Goal: Task Accomplishment & Management: Complete application form

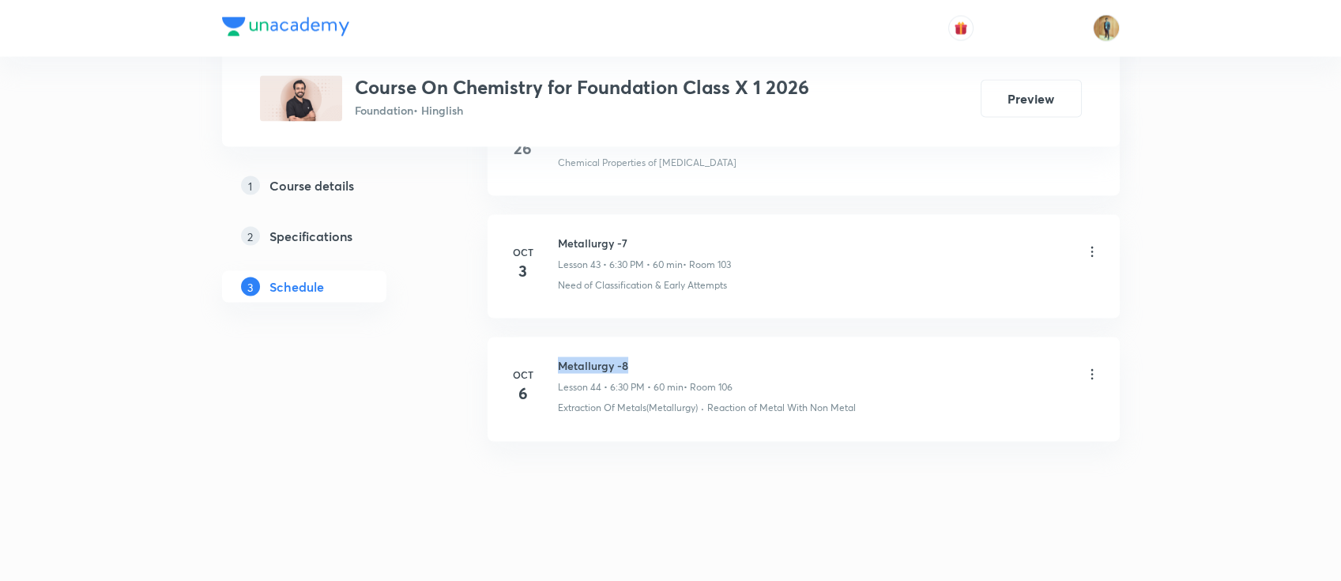
drag, startPoint x: 559, startPoint y: 359, endPoint x: 634, endPoint y: 351, distance: 75.5
click at [634, 357] on h6 "Metallurgy -8" at bounding box center [645, 365] width 175 height 17
copy h6 "Metallurgy -8"
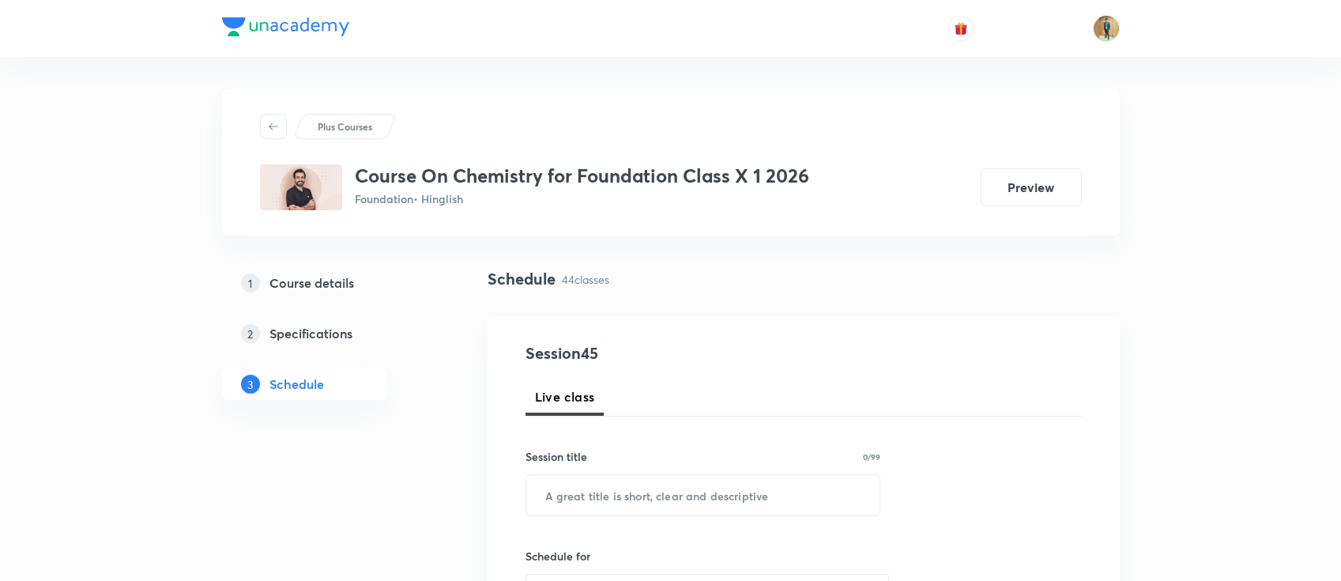
scroll to position [210, 0]
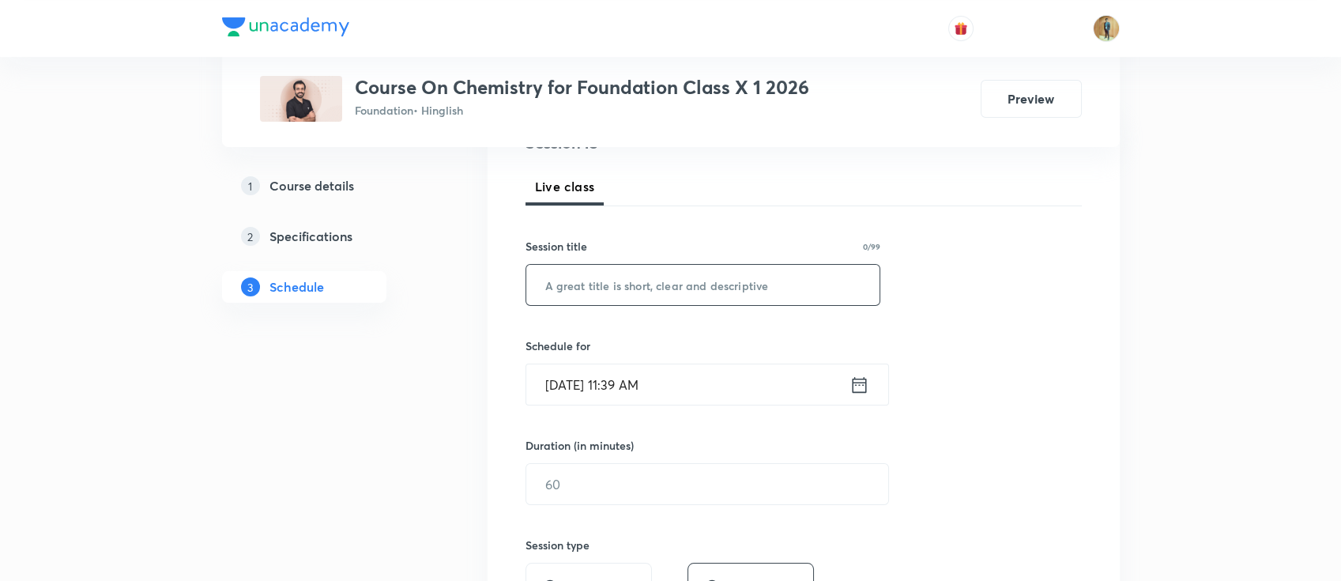
click at [738, 288] on input "text" at bounding box center [703, 285] width 354 height 40
paste input "Metallurgy -8"
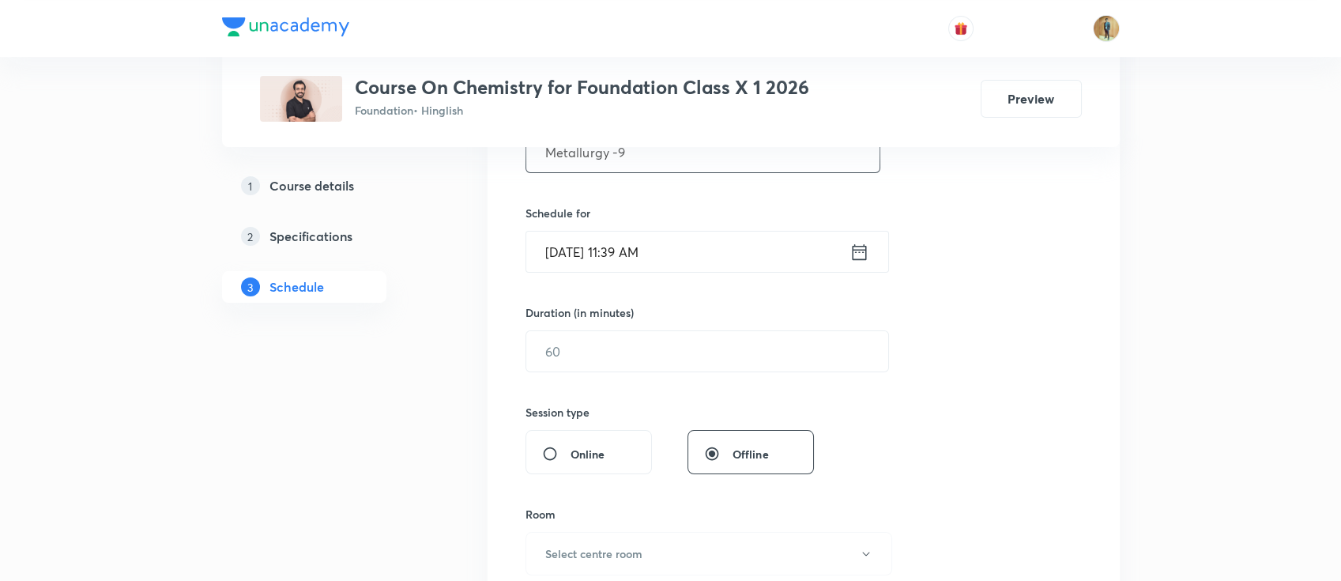
scroll to position [421, 0]
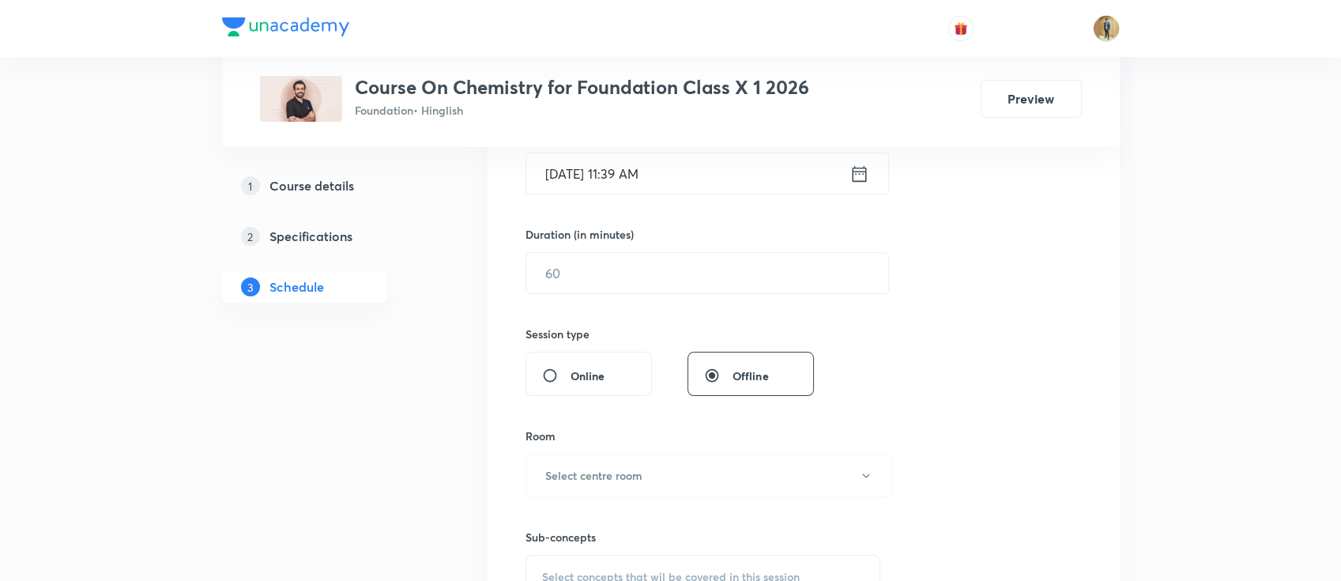
type input "Metallurgy -9"
click at [734, 193] on input "[DATE] 11:39 AM" at bounding box center [687, 173] width 323 height 40
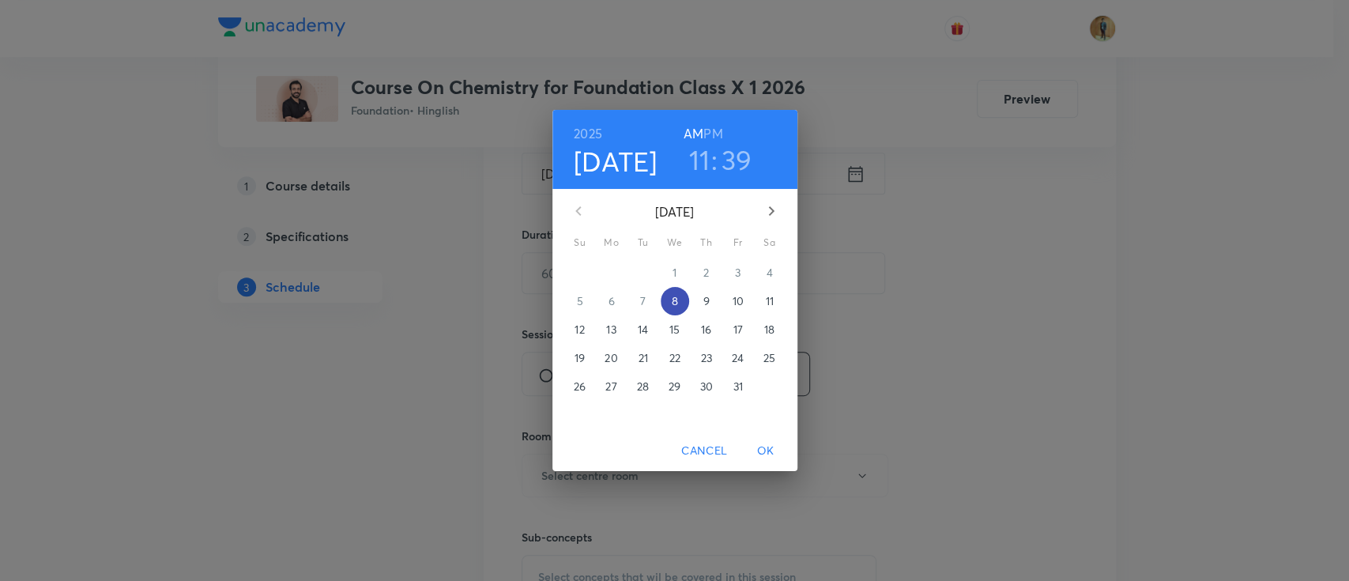
click at [679, 303] on span "8" at bounding box center [674, 301] width 28 height 16
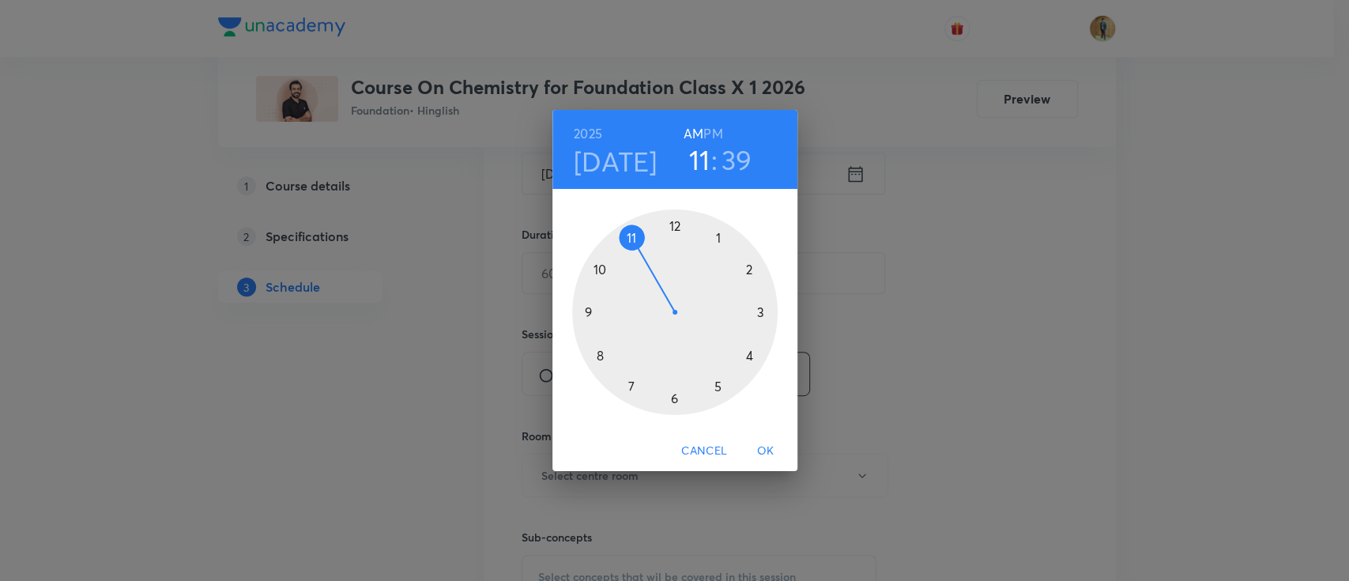
click at [751, 357] on div at bounding box center [674, 311] width 205 height 205
drag, startPoint x: 600, startPoint y: 359, endPoint x: 672, endPoint y: 220, distance: 157.6
click at [672, 220] on div at bounding box center [674, 311] width 205 height 205
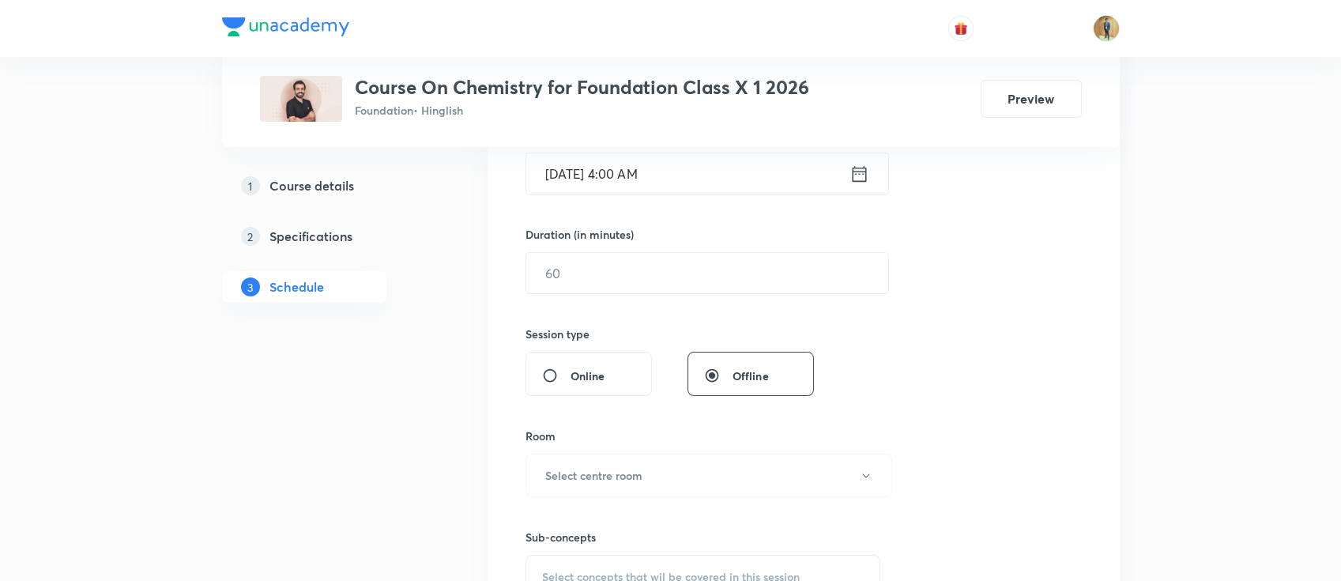
click at [692, 179] on input "[DATE] 4:00 AM" at bounding box center [687, 173] width 323 height 40
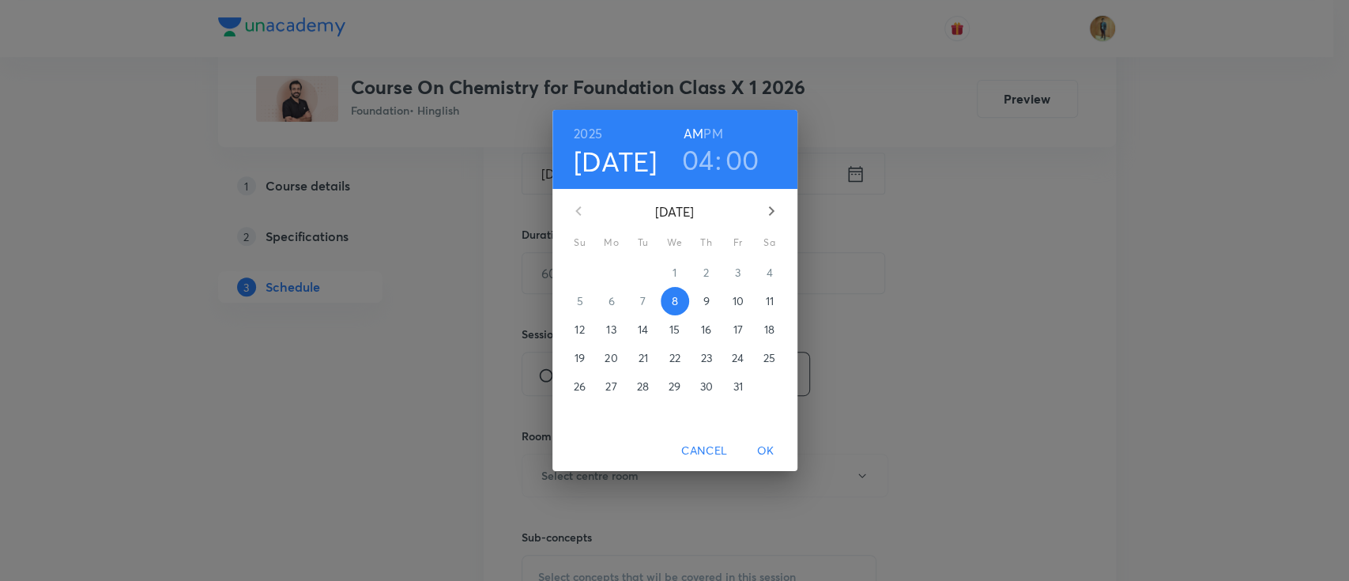
click at [720, 132] on h6 "PM" at bounding box center [712, 133] width 19 height 22
click at [762, 448] on span "OK" at bounding box center [766, 451] width 38 height 20
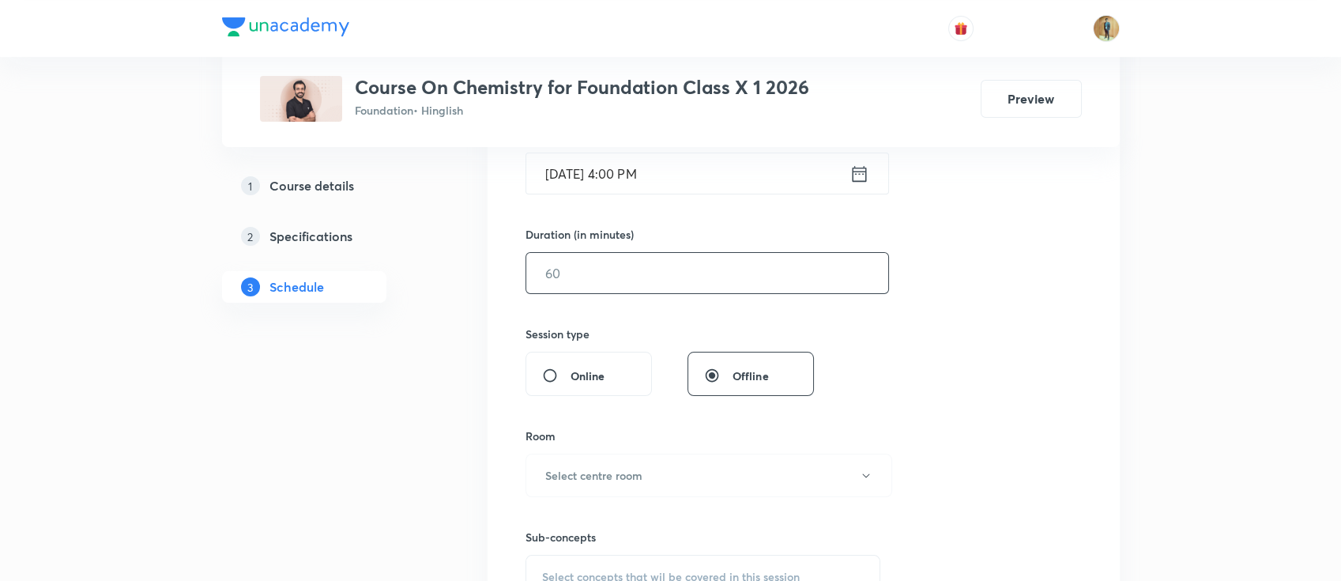
click at [672, 268] on input "text" at bounding box center [707, 273] width 362 height 40
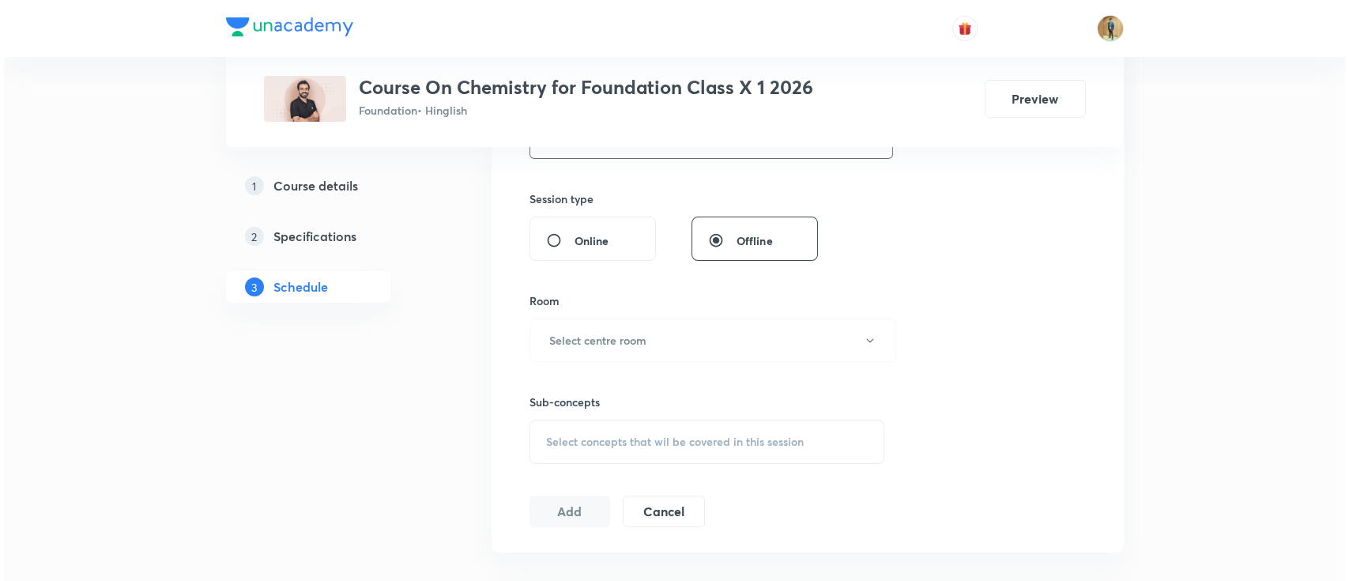
scroll to position [562, 0]
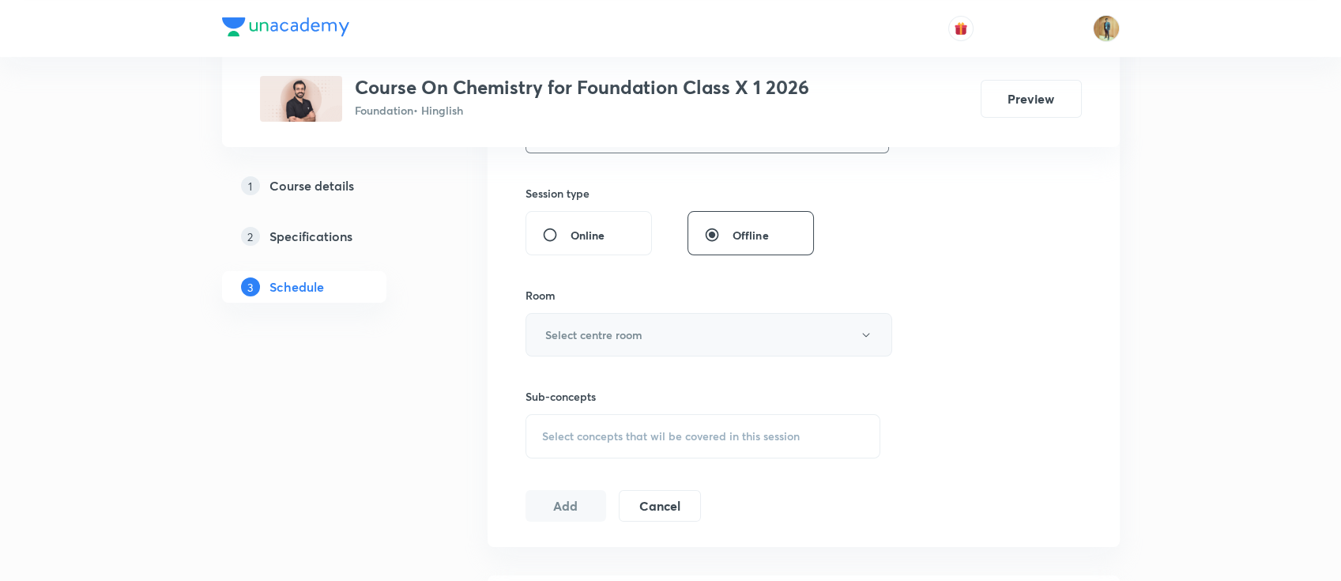
type input "60"
click at [682, 344] on button "Select centre room" at bounding box center [708, 334] width 367 height 43
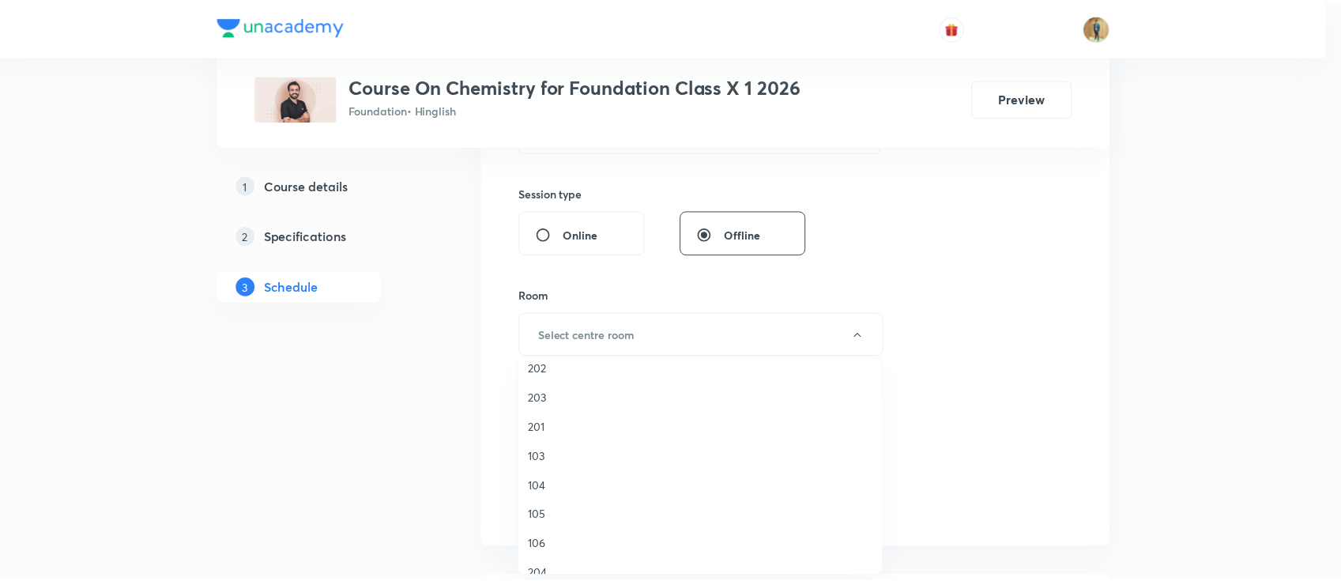
scroll to position [70, 0]
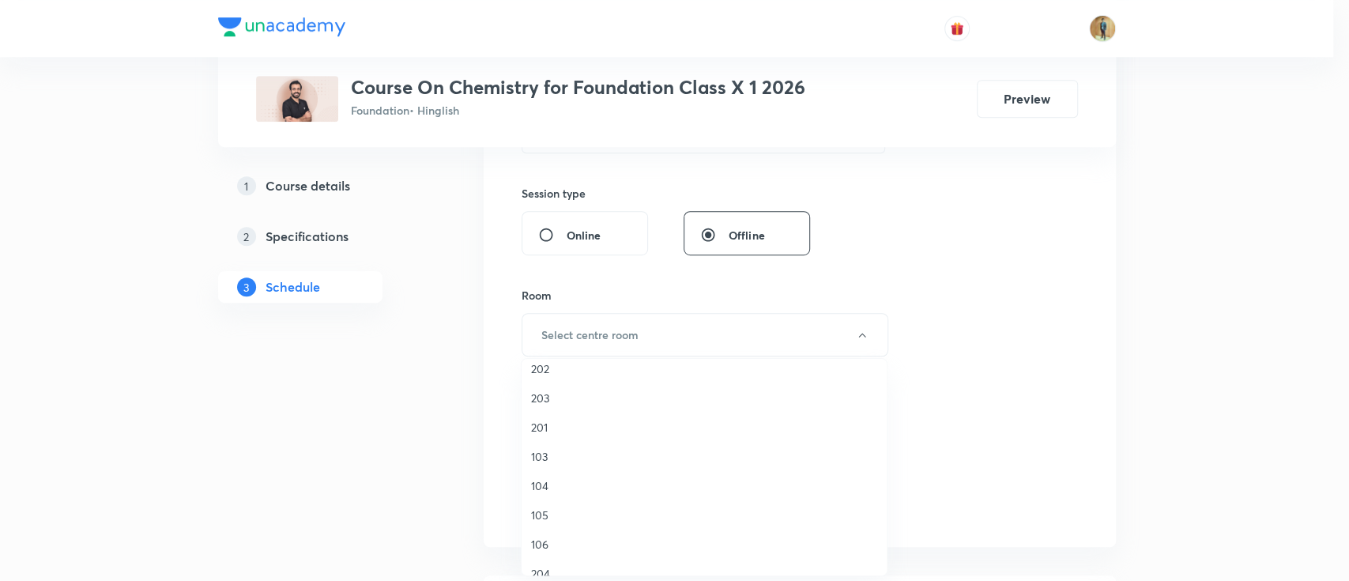
click at [550, 532] on li "106" at bounding box center [703, 543] width 365 height 29
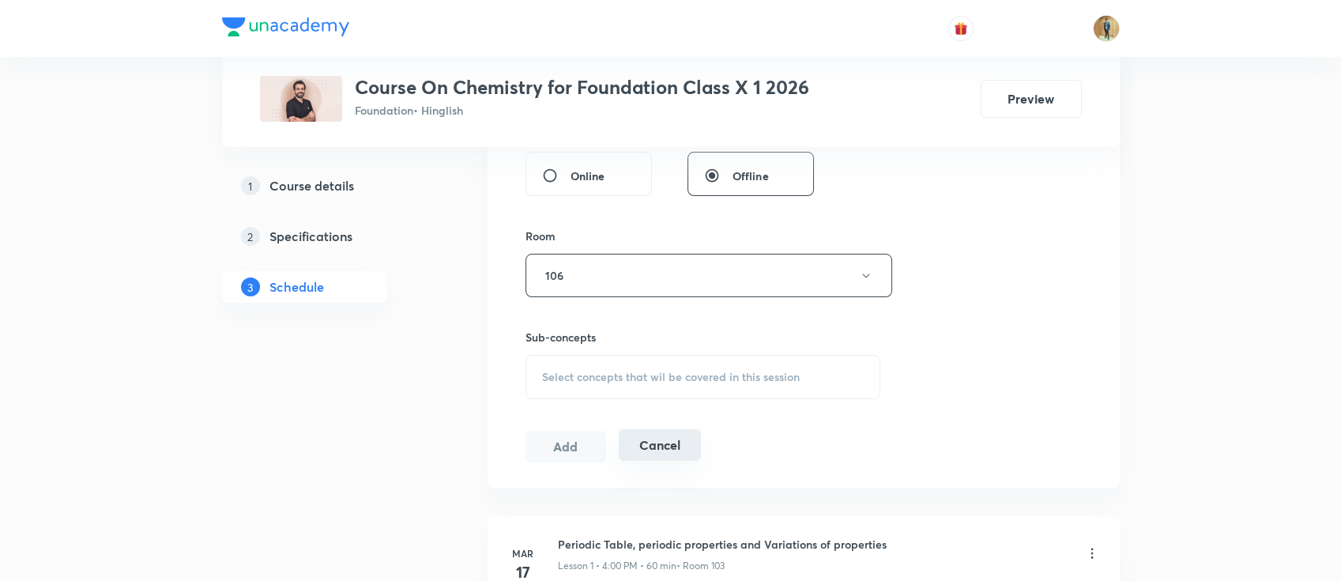
scroll to position [702, 0]
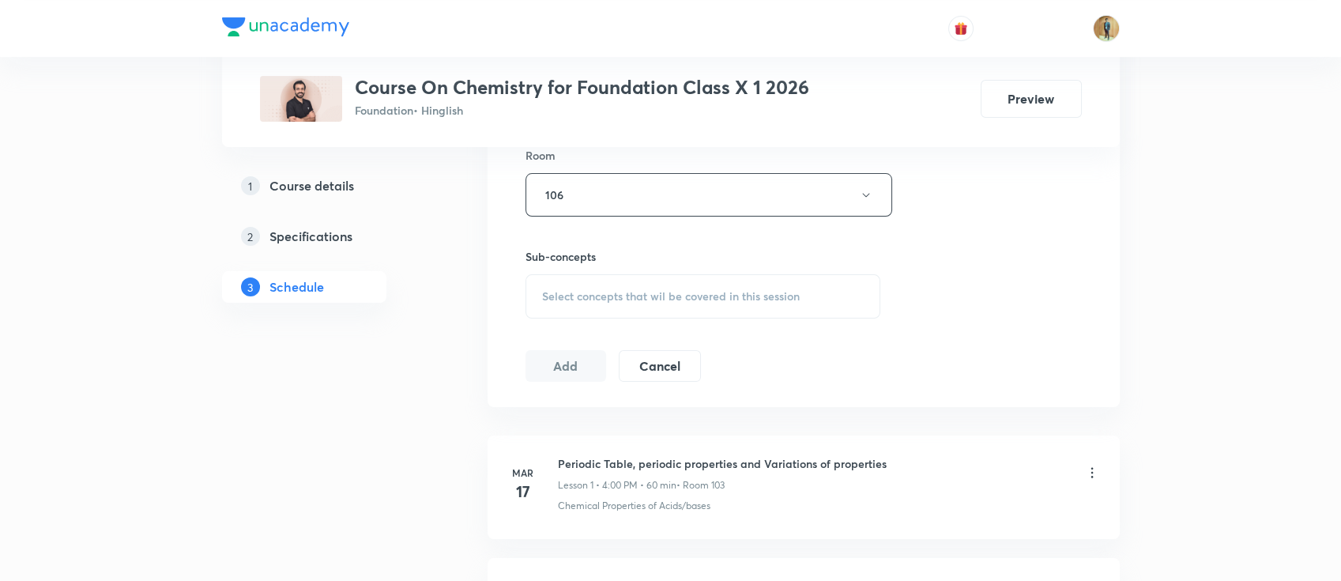
click at [647, 293] on span "Select concepts that wil be covered in this session" at bounding box center [671, 296] width 258 height 13
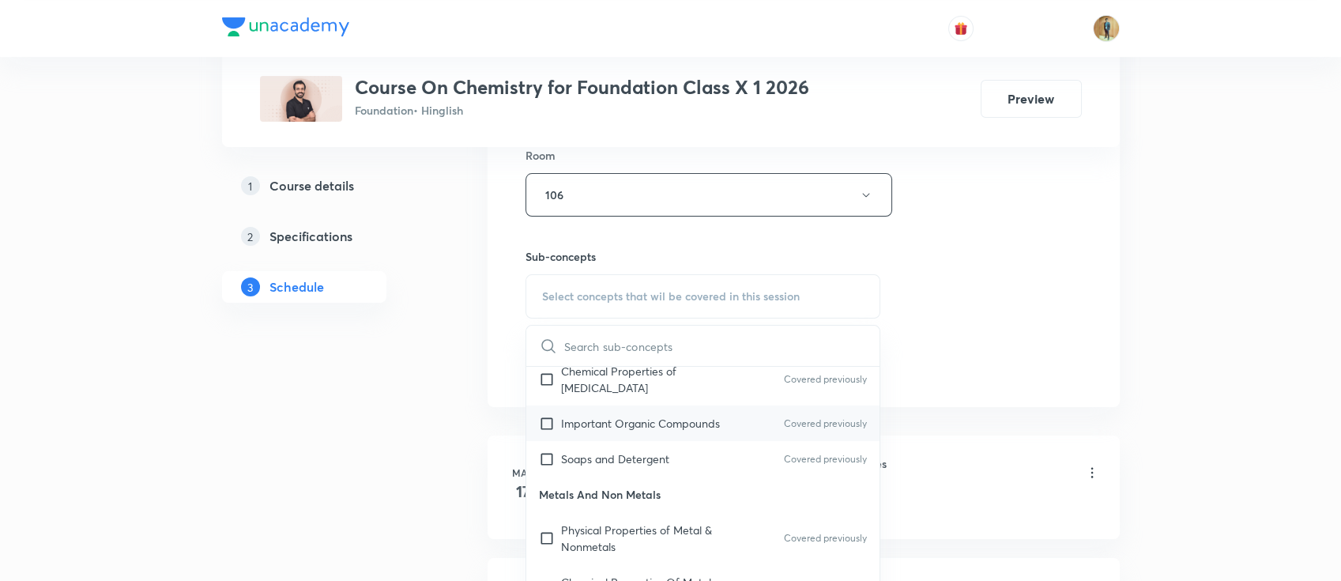
scroll to position [632, 0]
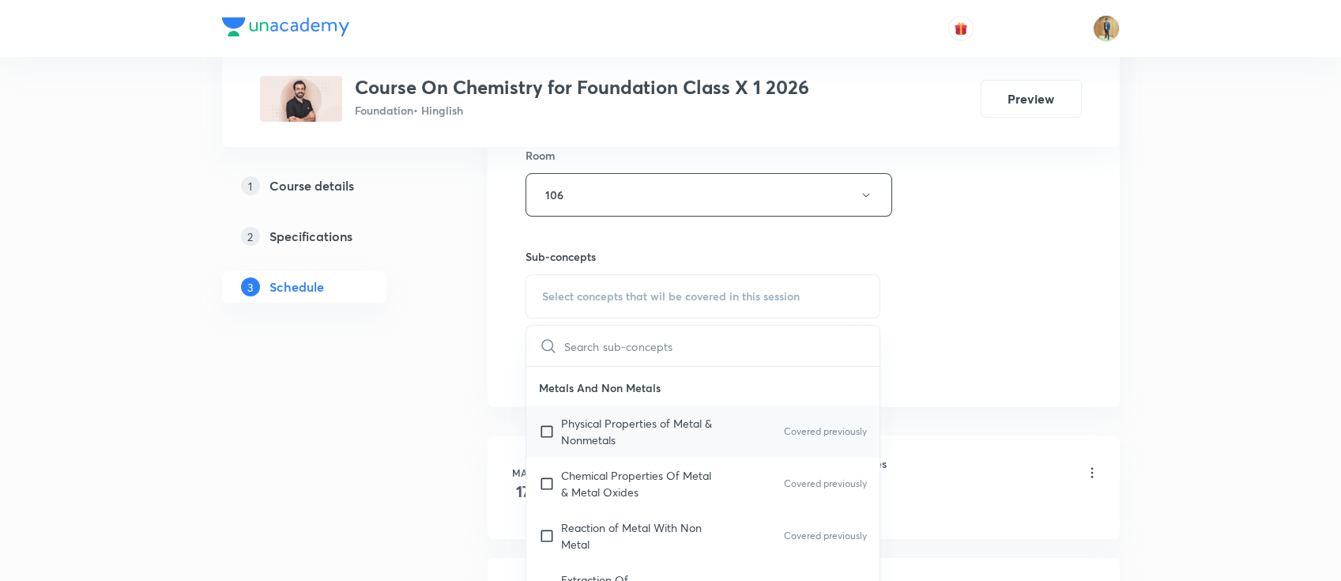
click at [626, 438] on p "Physical Properties of Metal & Nonmetals" at bounding box center [641, 431] width 160 height 33
checkbox input "true"
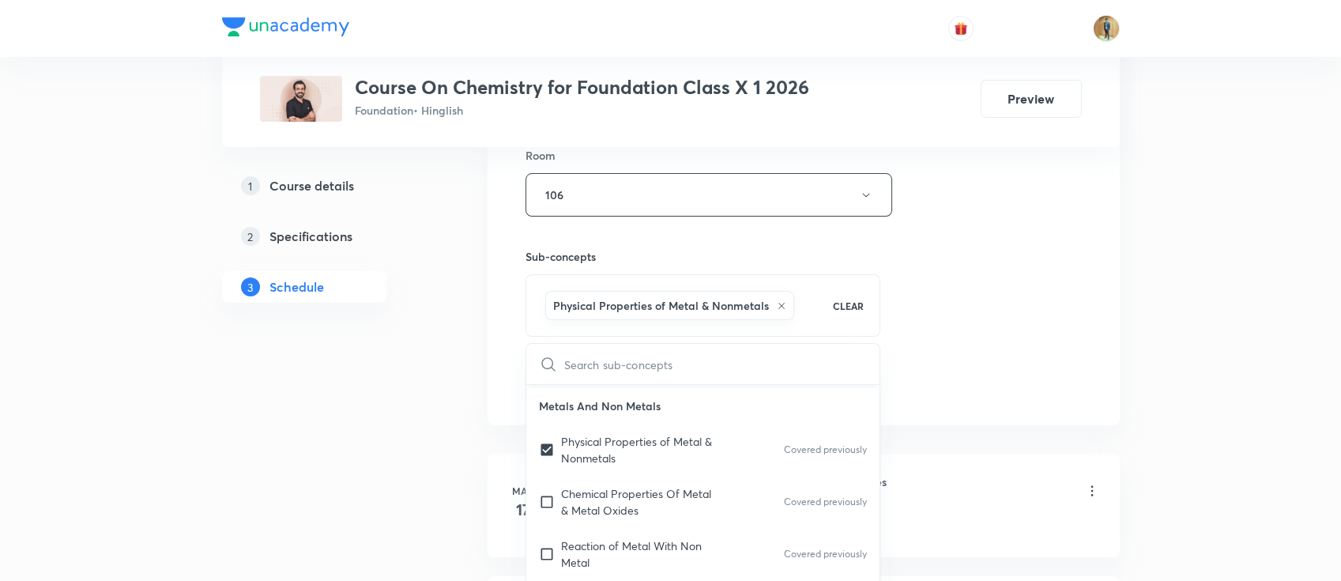
click at [624, 388] on div "Soaps and Detergent Covered previously" at bounding box center [703, 370] width 354 height 36
checkbox input "true"
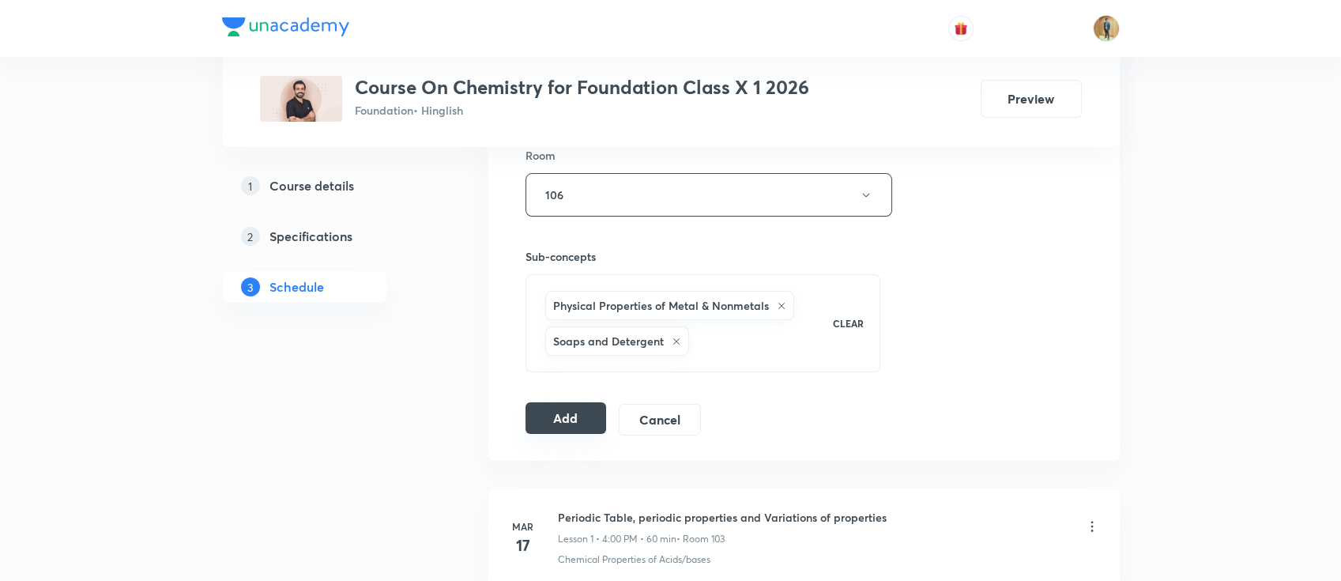
click at [559, 411] on button "Add" at bounding box center [565, 418] width 81 height 32
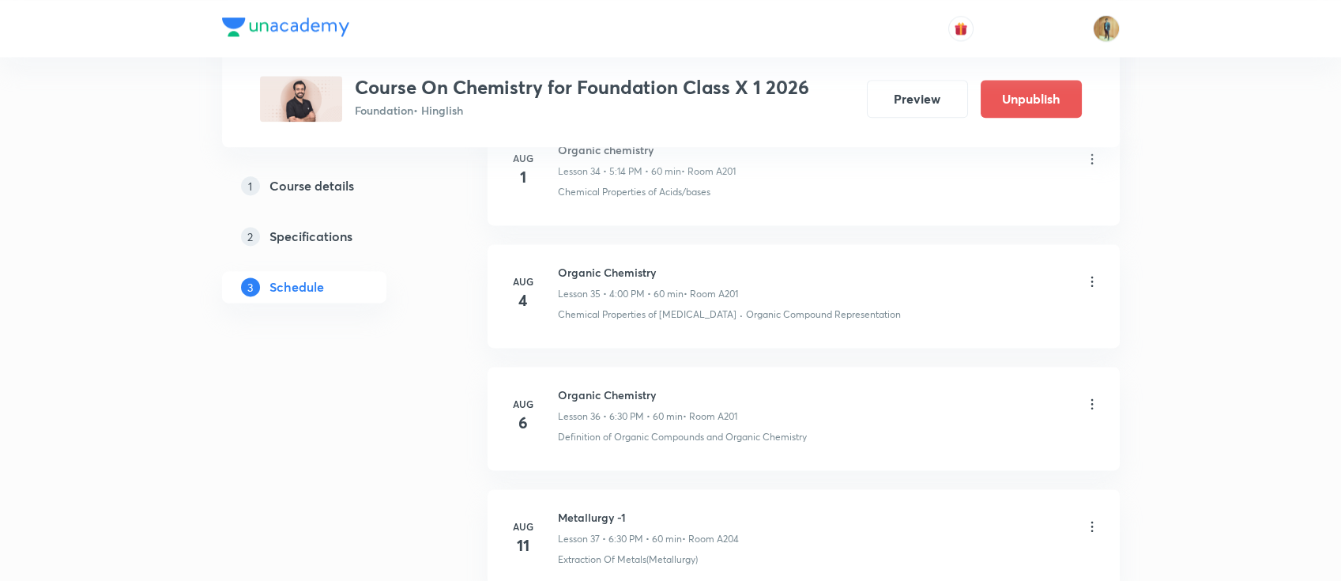
scroll to position [5466, 0]
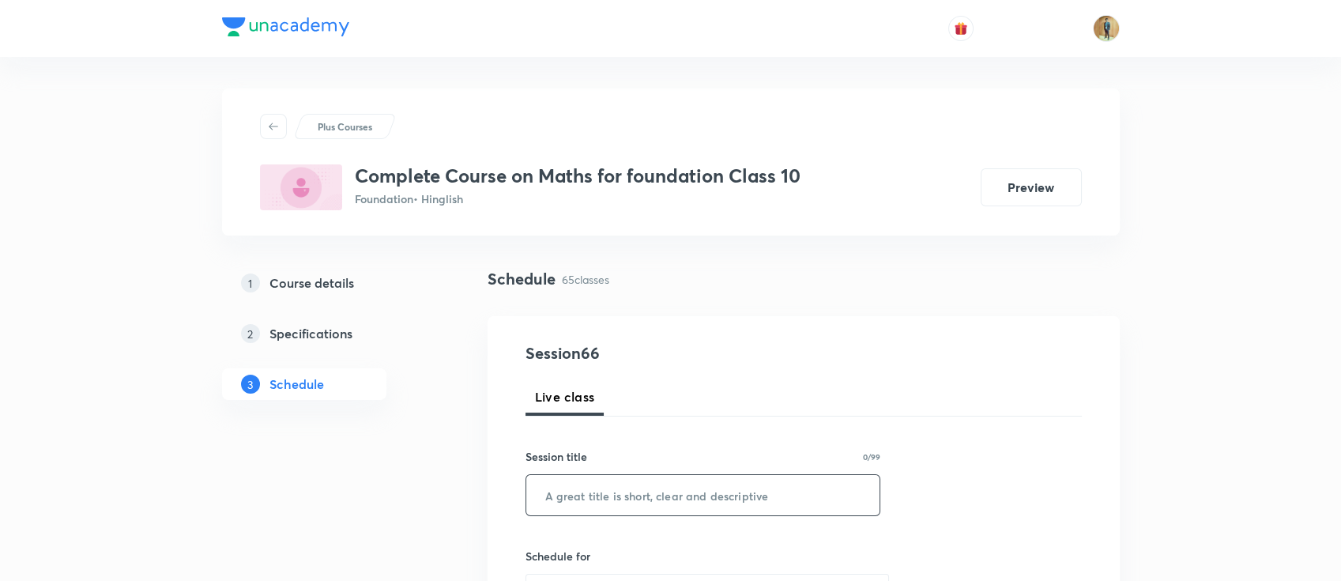
click at [701, 495] on input "text" at bounding box center [703, 495] width 354 height 40
paste input "Similarity"
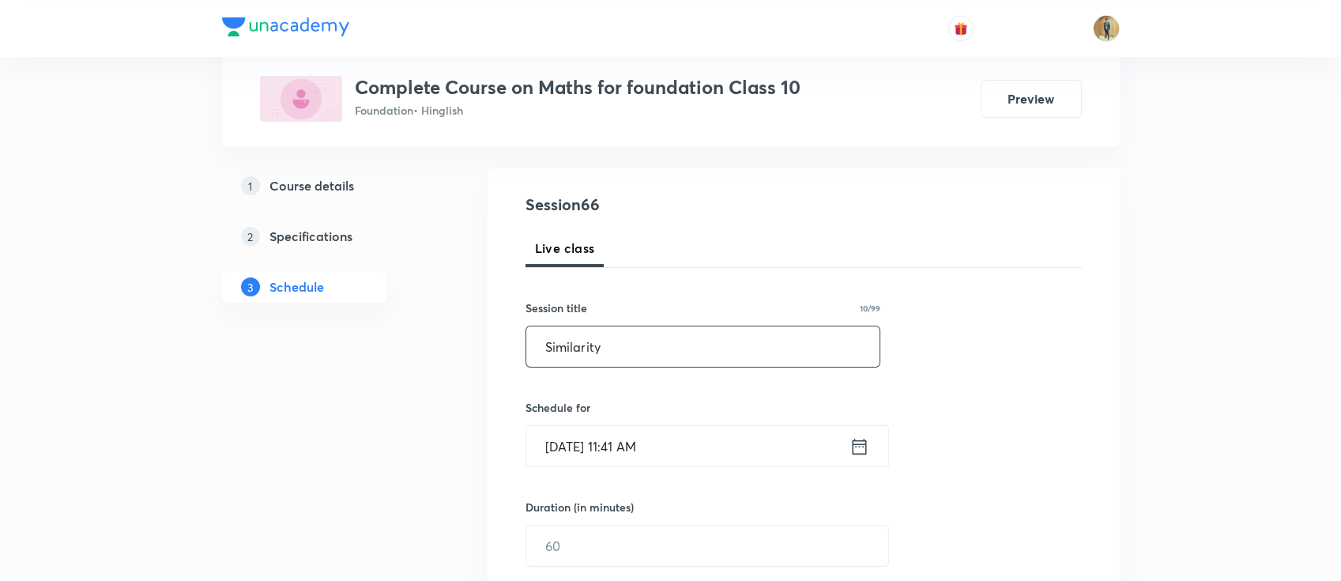
scroll to position [280, 0]
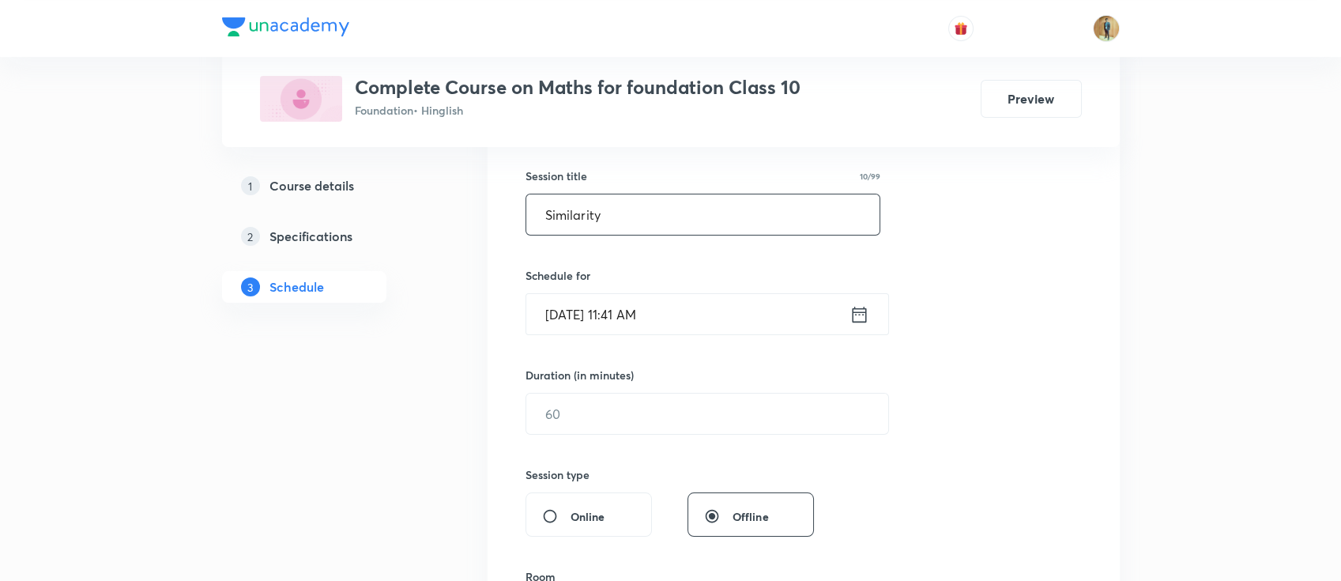
type input "Similarity"
click at [692, 325] on input "Oct 8, 2025, 11:41 AM" at bounding box center [687, 314] width 323 height 40
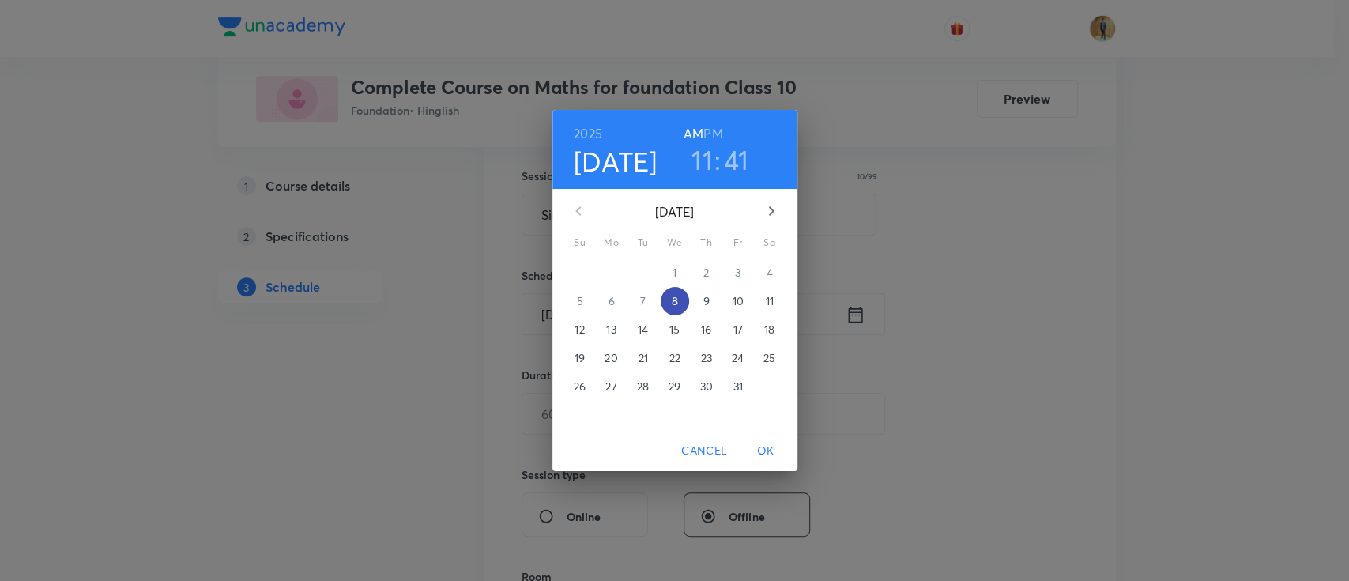
click at [676, 302] on p "8" at bounding box center [674, 301] width 6 height 16
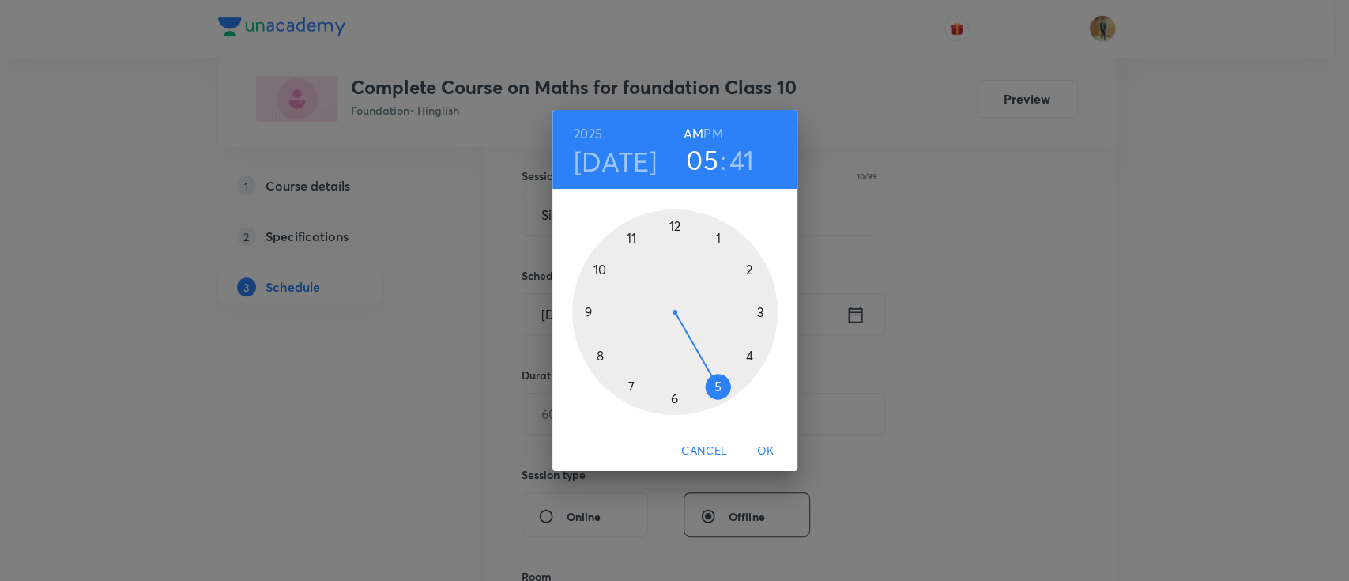
drag, startPoint x: 640, startPoint y: 236, endPoint x: 722, endPoint y: 378, distance: 163.6
click at [722, 378] on div at bounding box center [674, 311] width 205 height 205
click at [719, 128] on h6 "PM" at bounding box center [712, 133] width 19 height 22
click at [675, 221] on div at bounding box center [674, 311] width 205 height 205
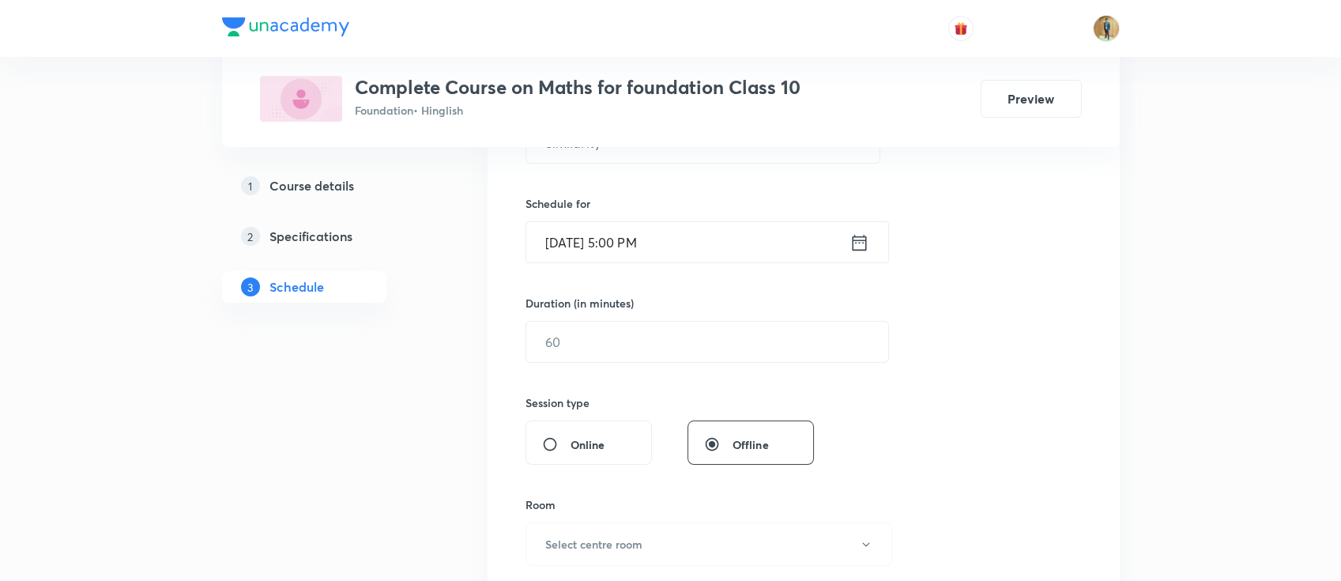
scroll to position [421, 0]
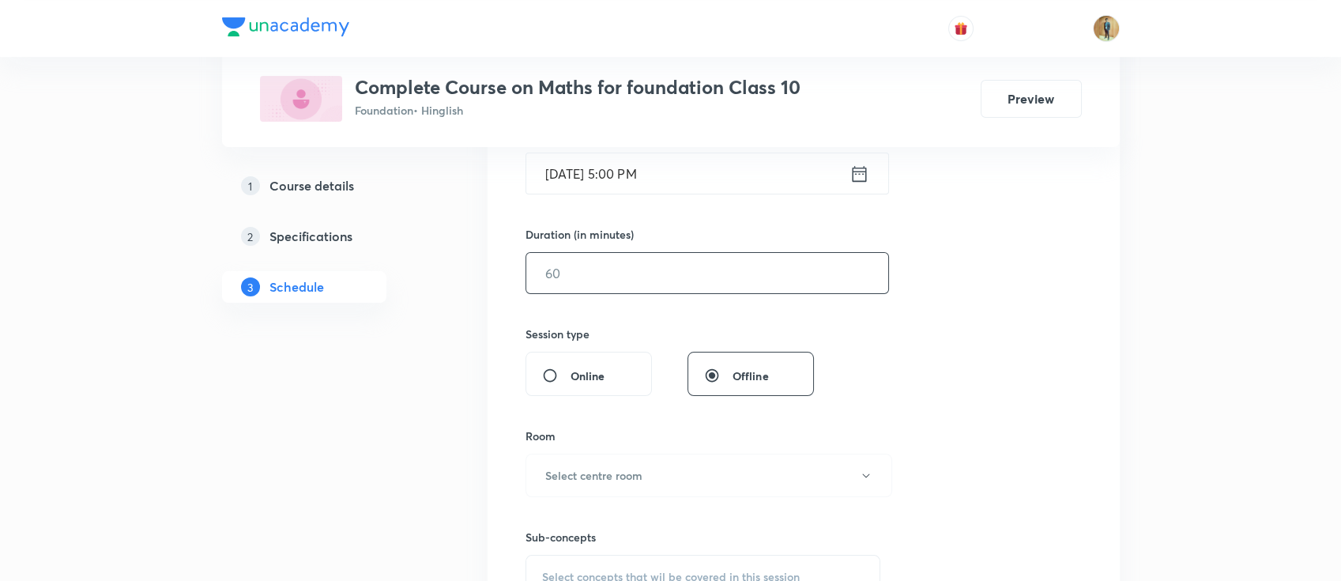
click at [619, 256] on input "text" at bounding box center [707, 273] width 362 height 40
type input "60"
click at [688, 173] on input "Oct 8, 2025, 5:00 PM" at bounding box center [687, 173] width 323 height 40
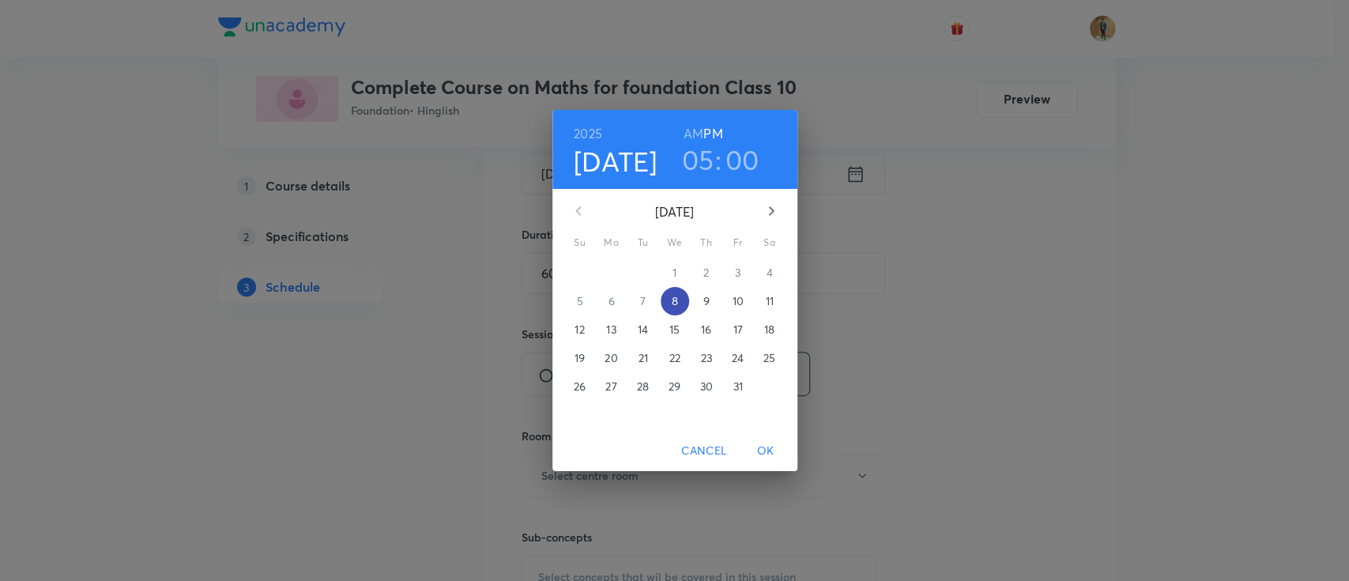
click at [673, 299] on p "8" at bounding box center [674, 301] width 6 height 16
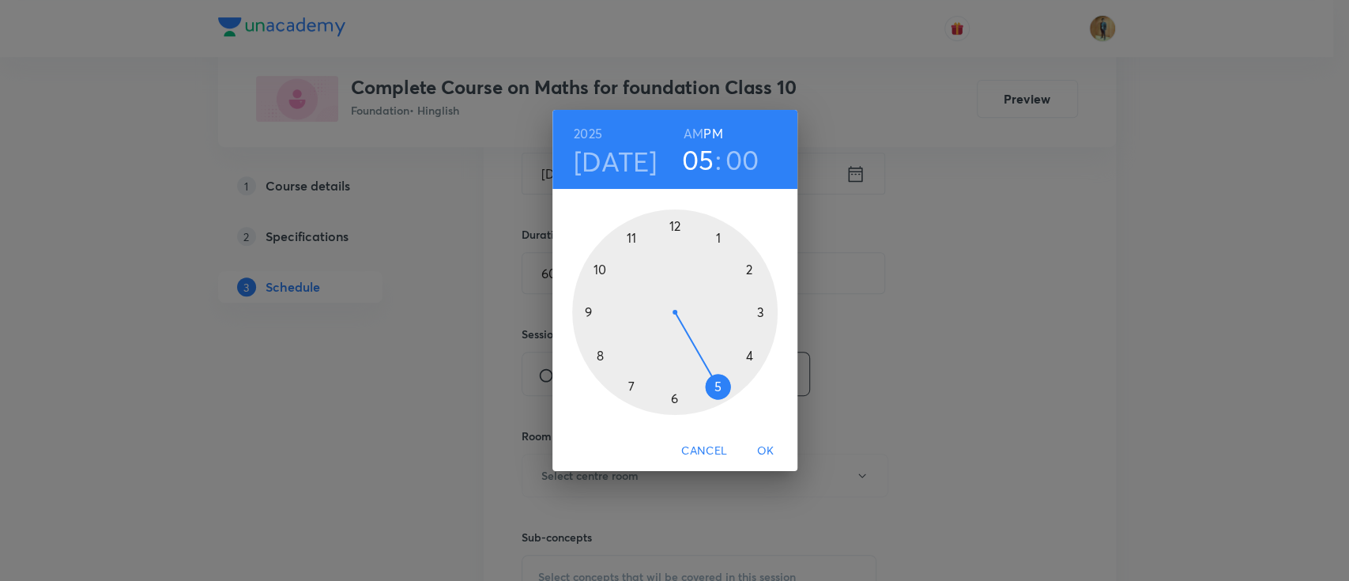
click at [738, 162] on h3 "00" at bounding box center [742, 159] width 34 height 33
click at [763, 311] on div at bounding box center [674, 311] width 205 height 205
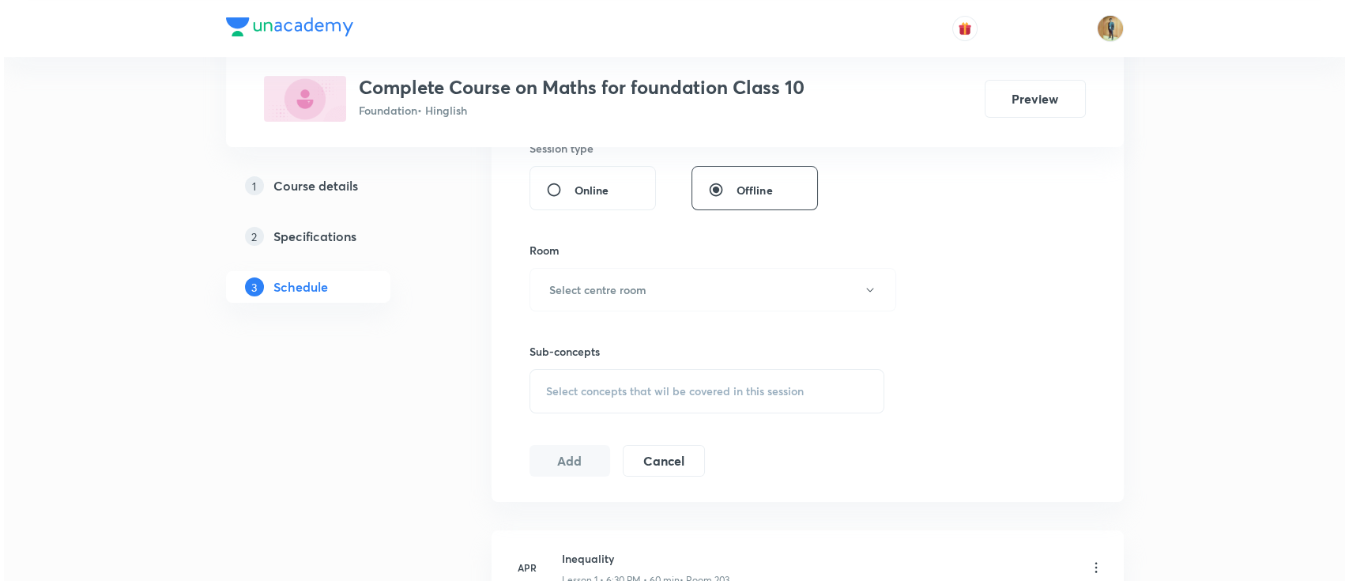
scroll to position [632, 0]
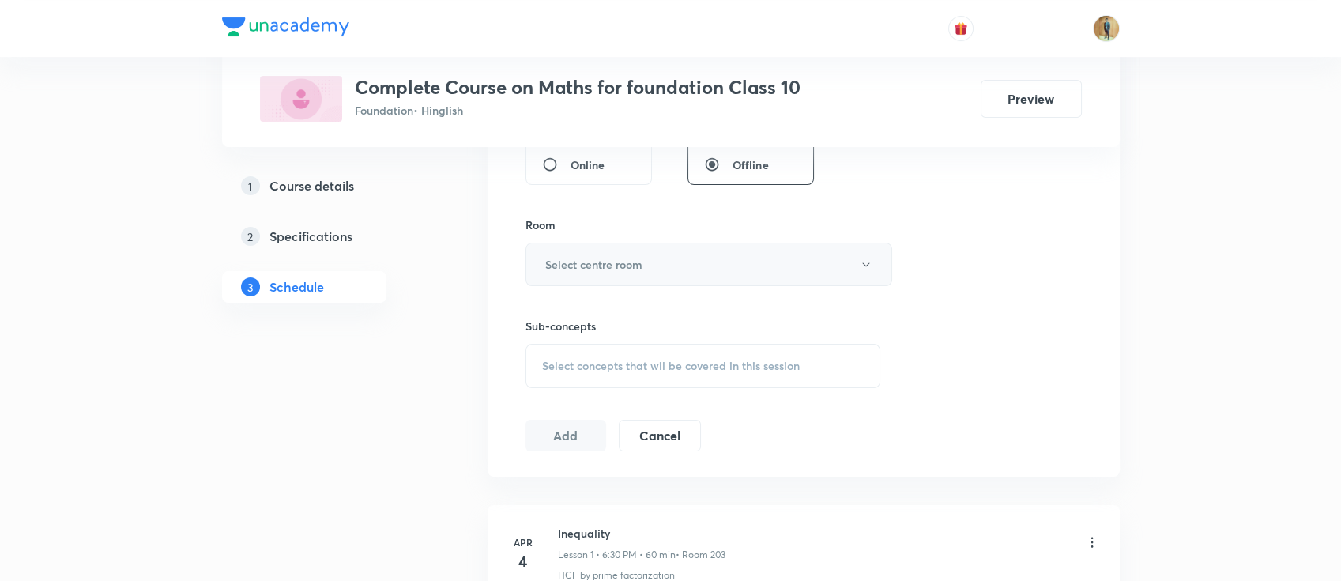
click at [656, 269] on button "Select centre room" at bounding box center [708, 264] width 367 height 43
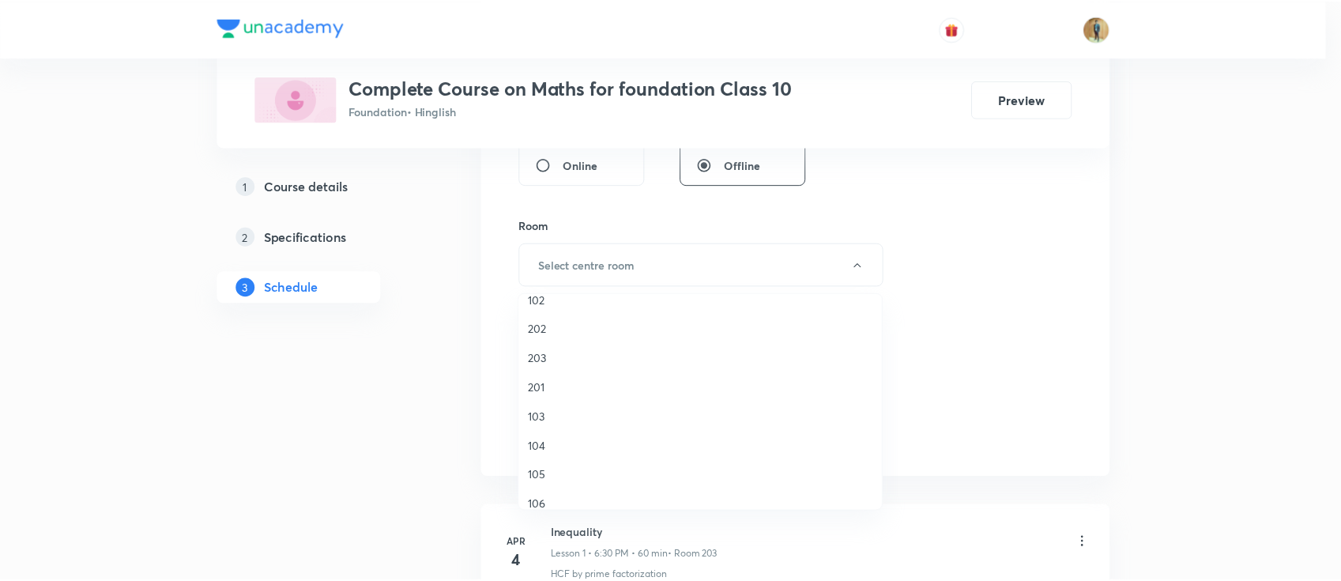
scroll to position [70, 0]
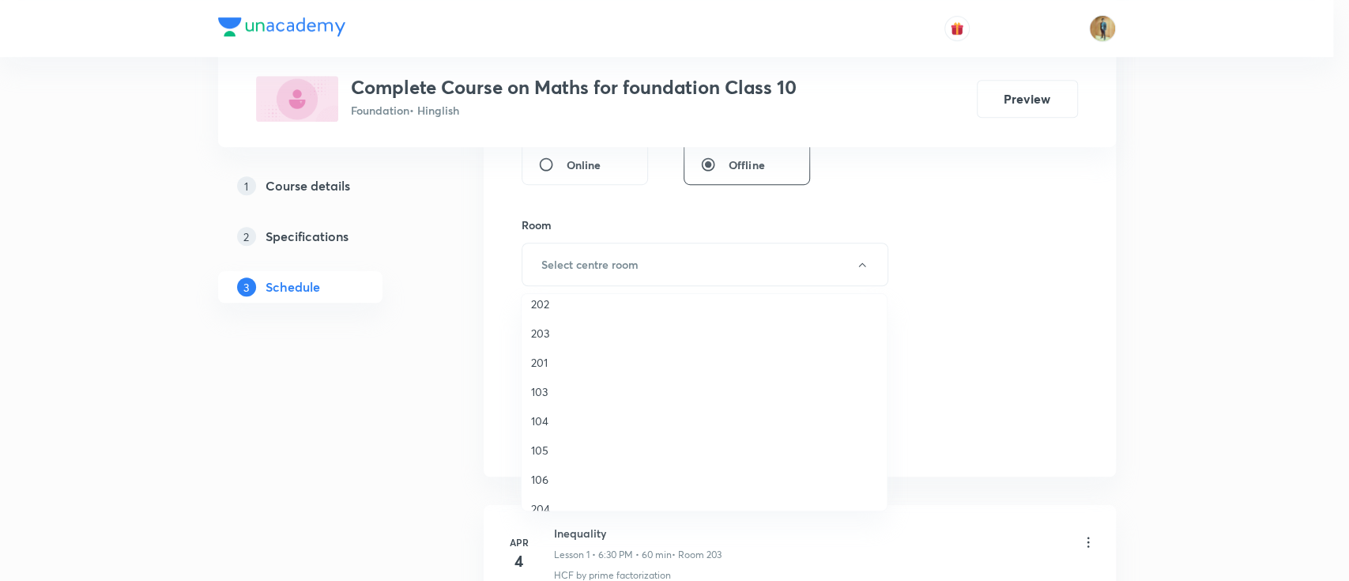
click at [553, 485] on span "106" at bounding box center [704, 479] width 346 height 17
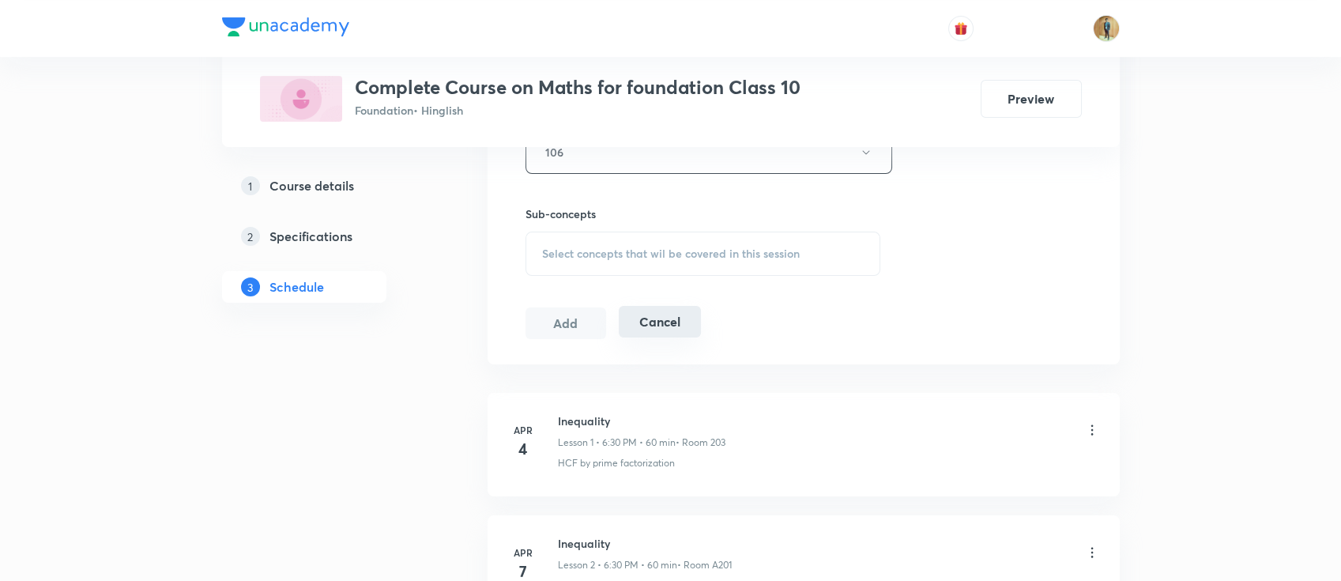
scroll to position [772, 0]
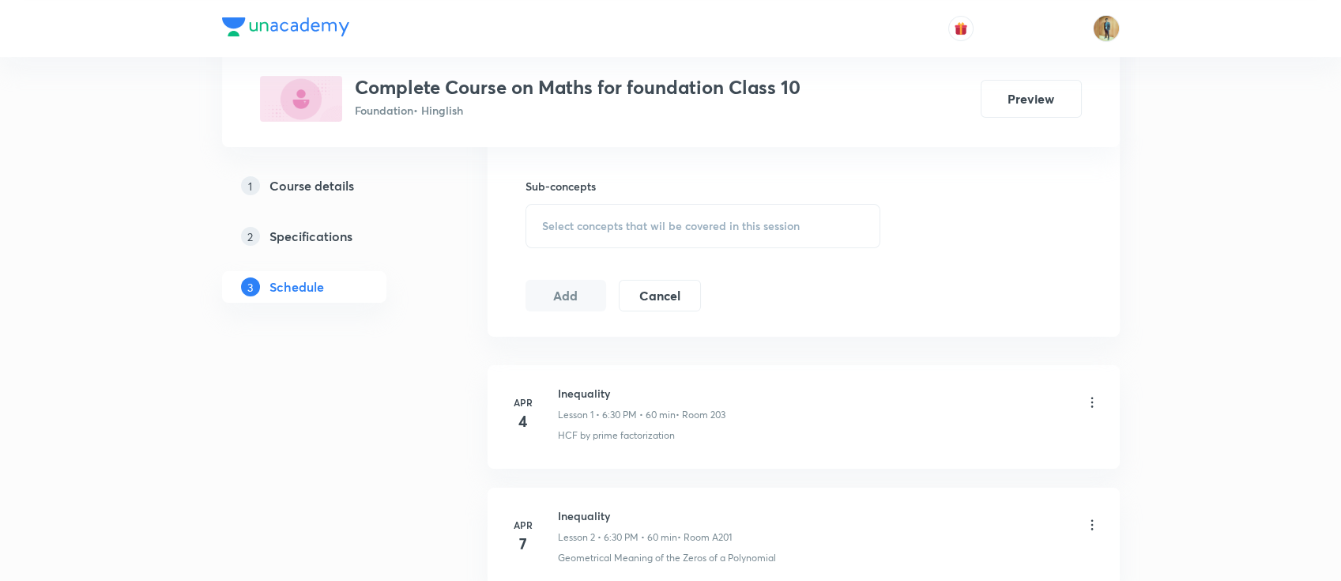
click at [660, 233] on div "Select concepts that wil be covered in this session" at bounding box center [703, 226] width 356 height 44
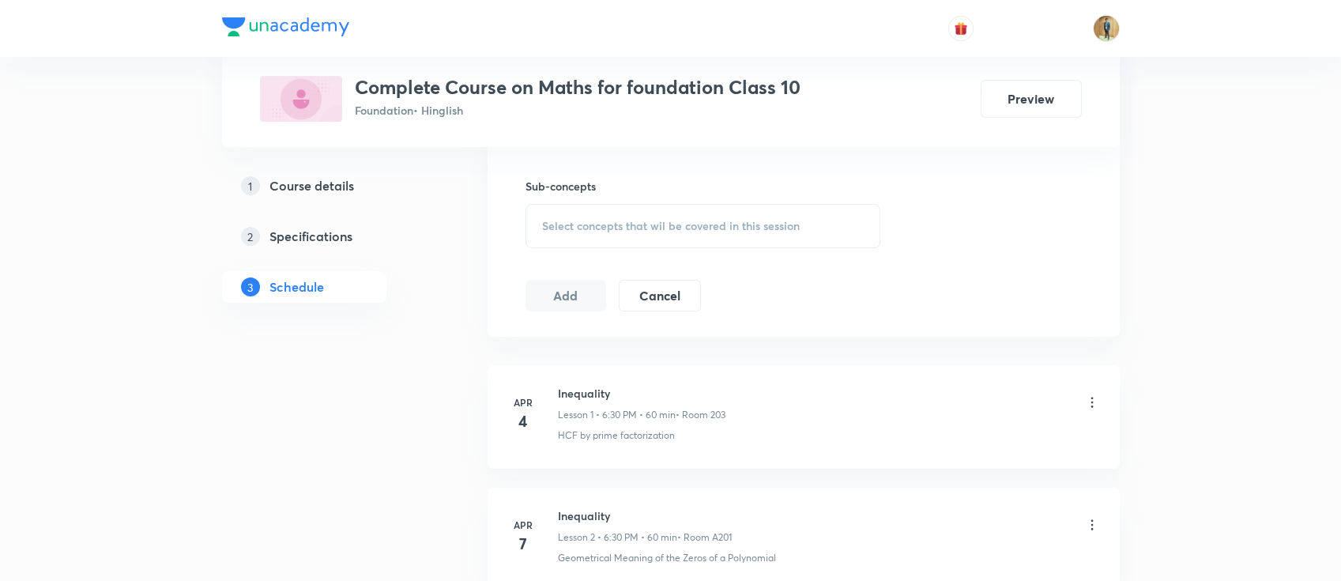
click at [727, 227] on span "Select concepts that wil be covered in this session" at bounding box center [671, 226] width 258 height 13
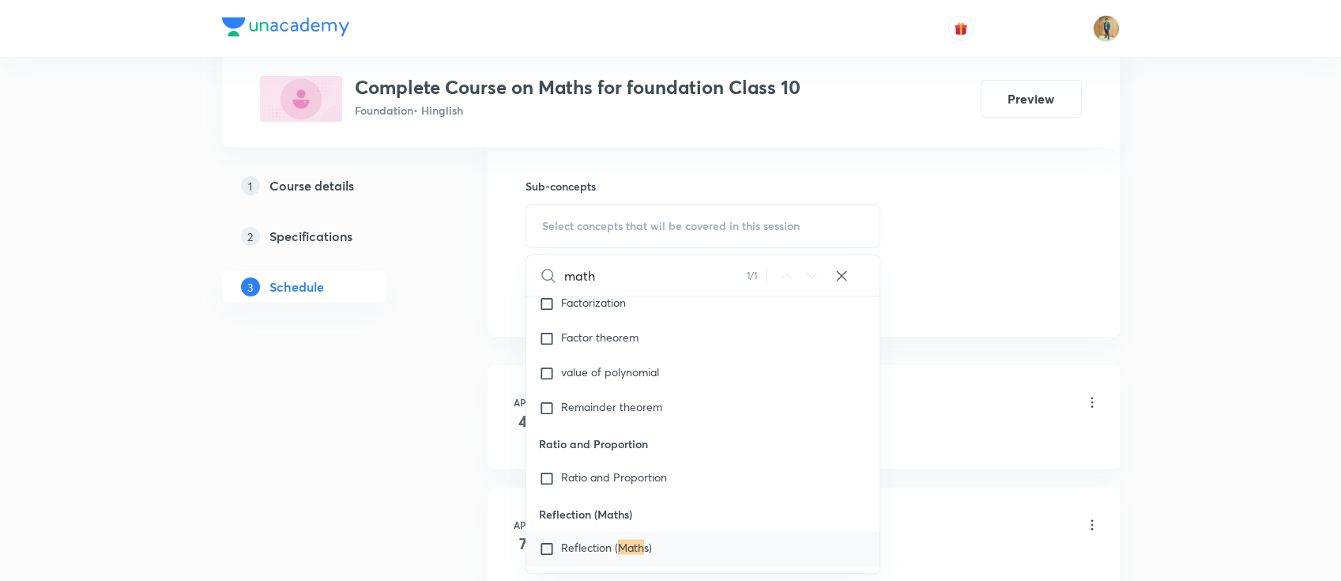
scroll to position [6554, 0]
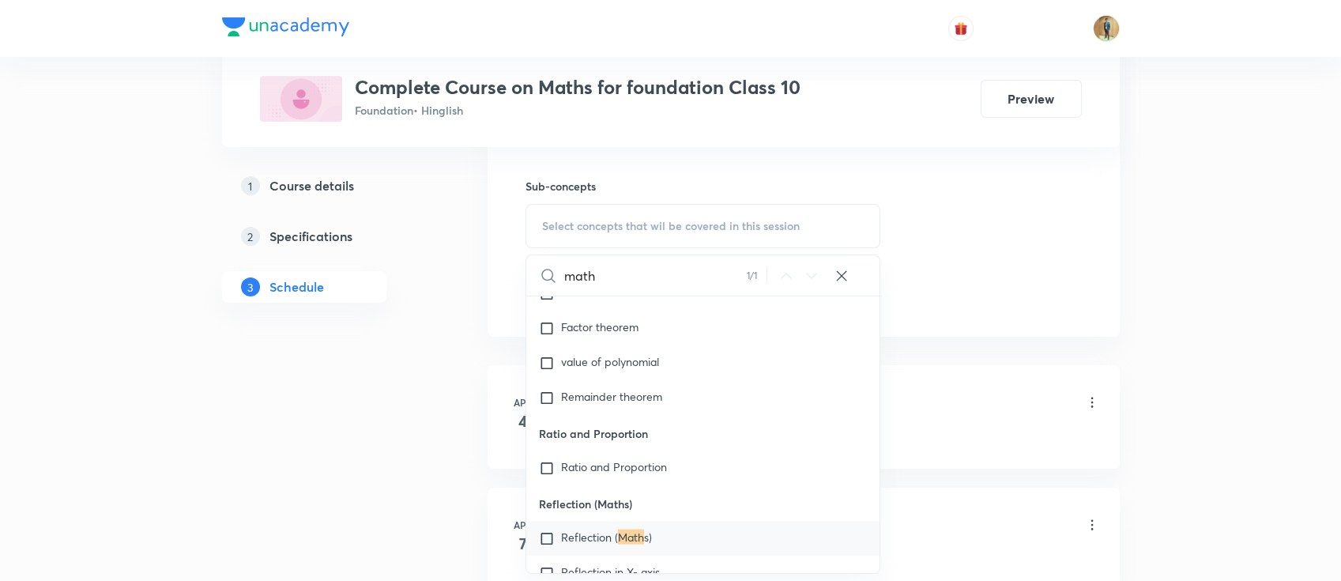
type input "math"
click at [664, 521] on div "Reflection ( Math s)" at bounding box center [703, 538] width 354 height 35
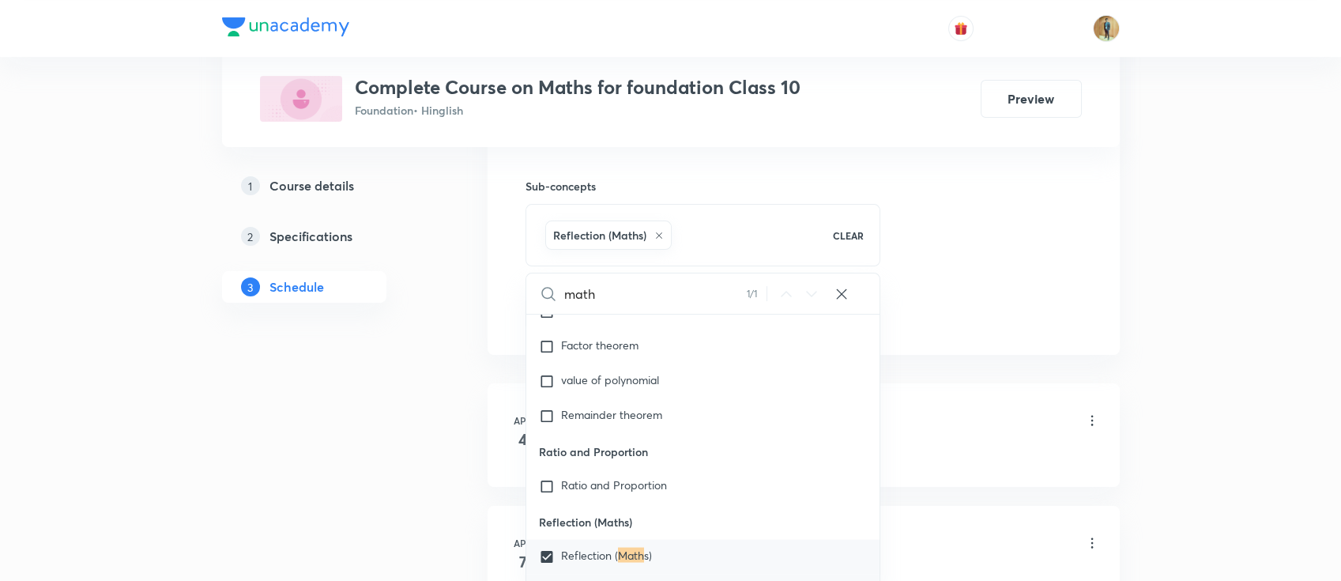
click at [634, 580] on span "Reflection in X- axis" at bounding box center [610, 588] width 99 height 15
checkbox input "true"
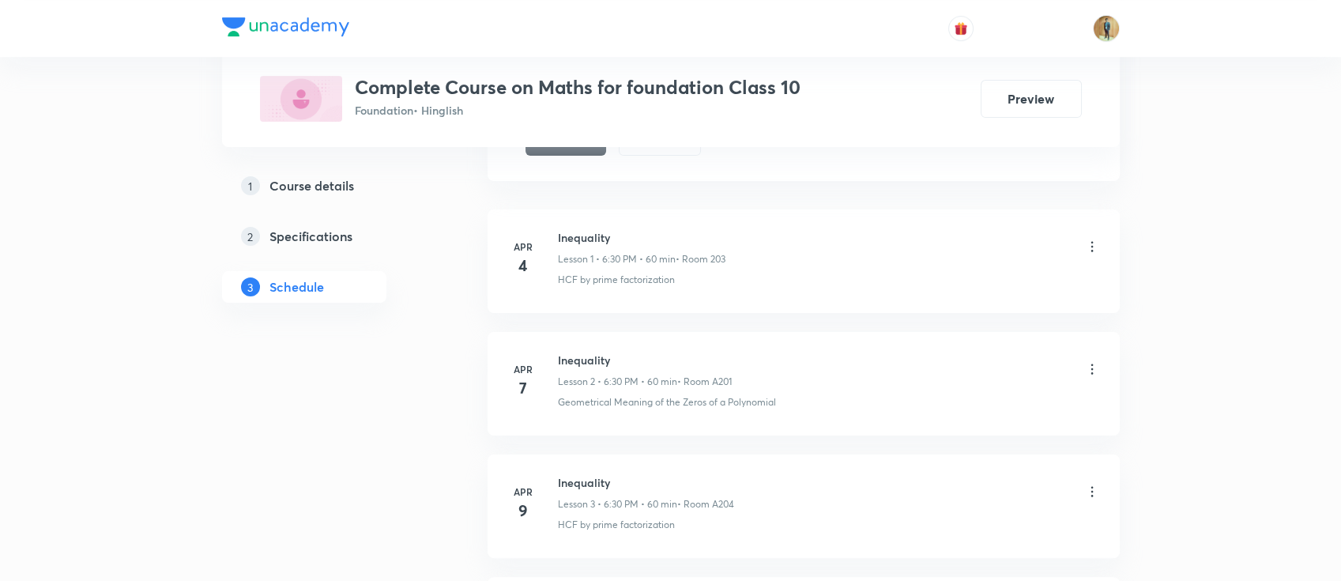
scroll to position [913, 0]
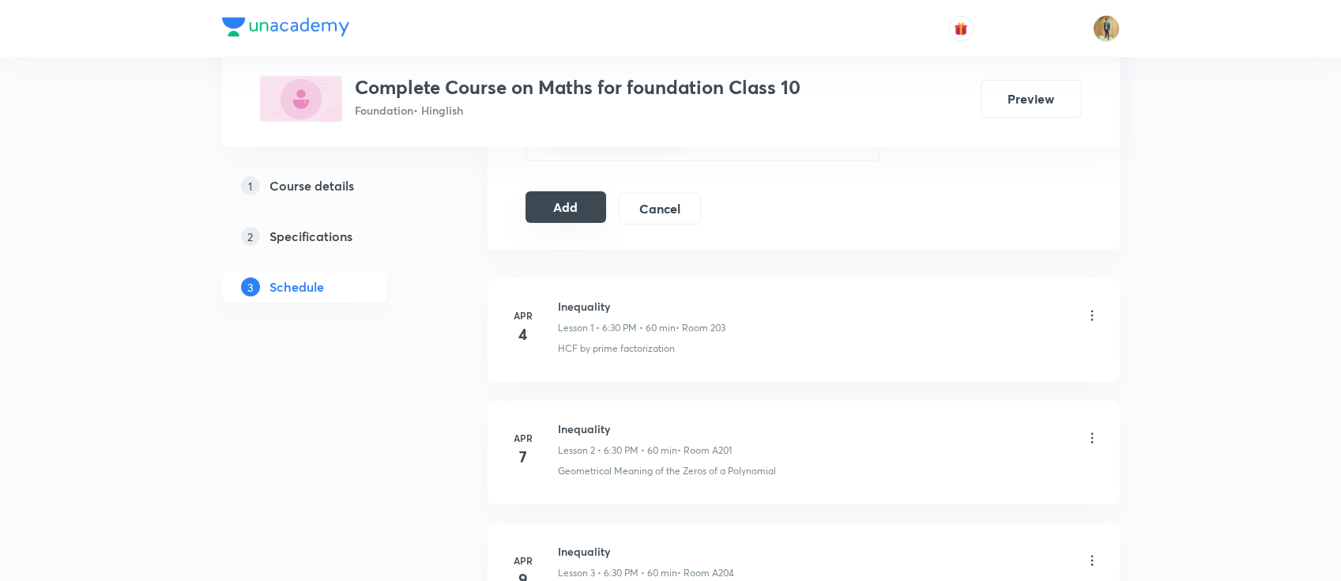
click at [563, 209] on button "Add" at bounding box center [565, 207] width 81 height 32
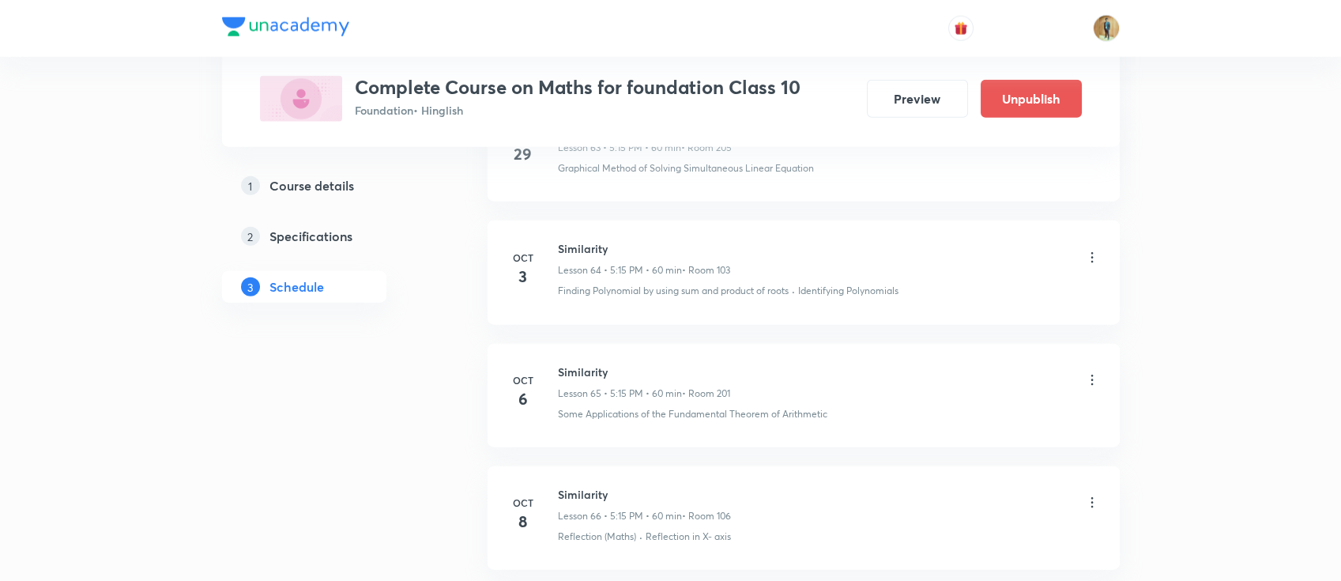
scroll to position [8080, 0]
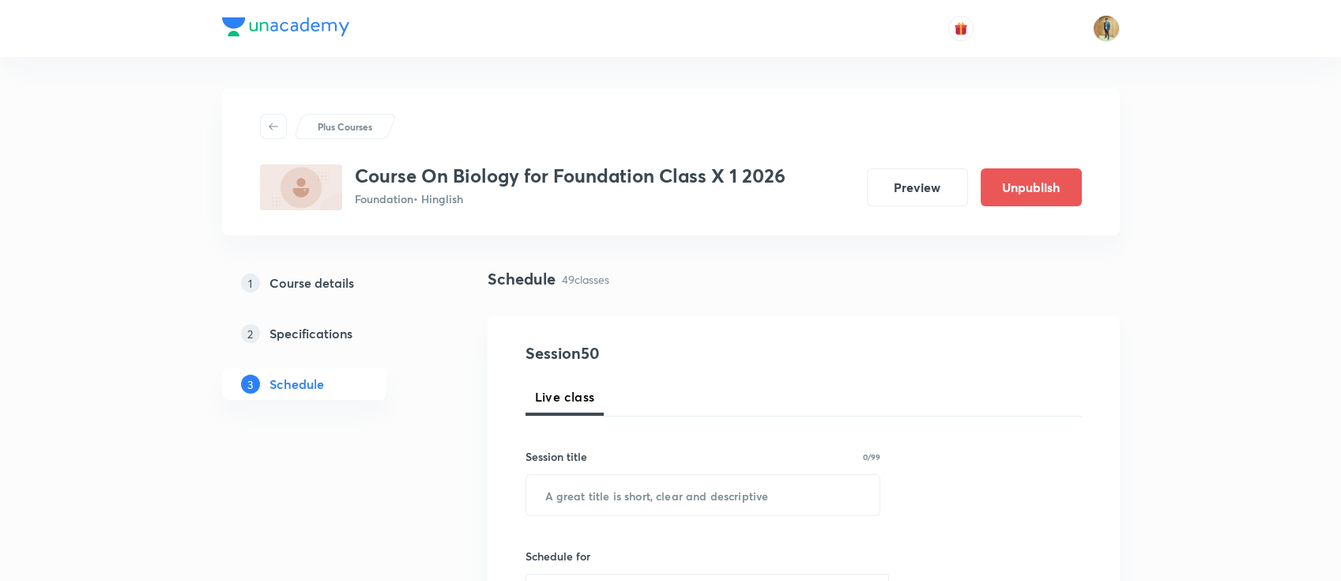
scroll to position [280, 0]
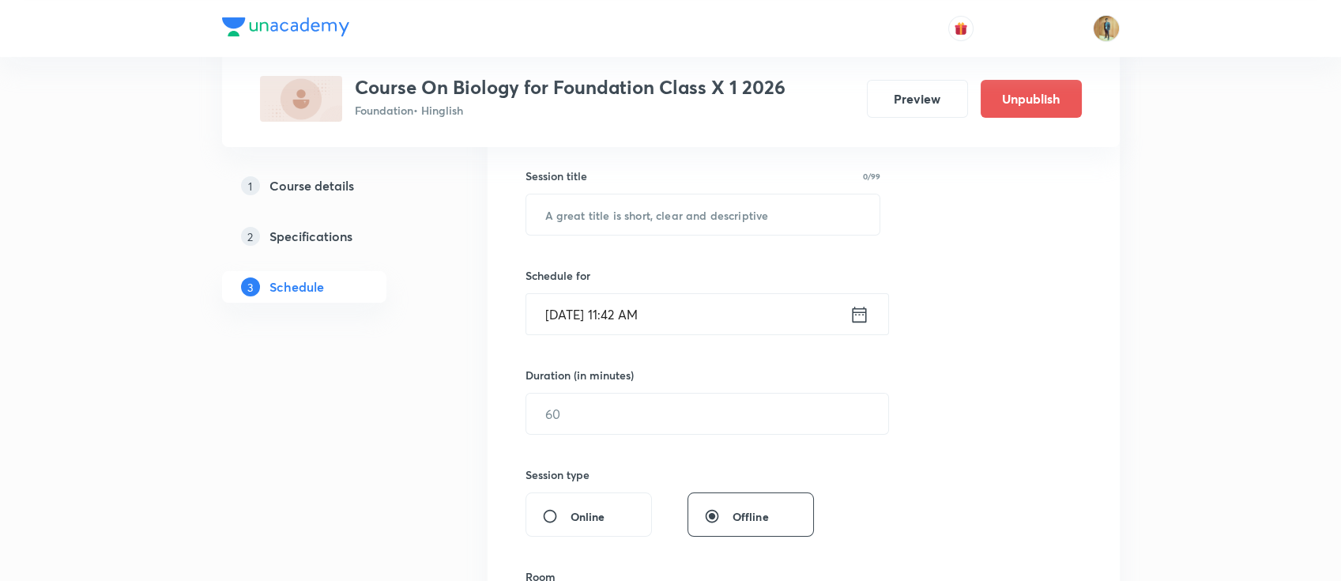
click at [720, 301] on input "Oct 8, 2025, 11:42 AM" at bounding box center [687, 314] width 323 height 40
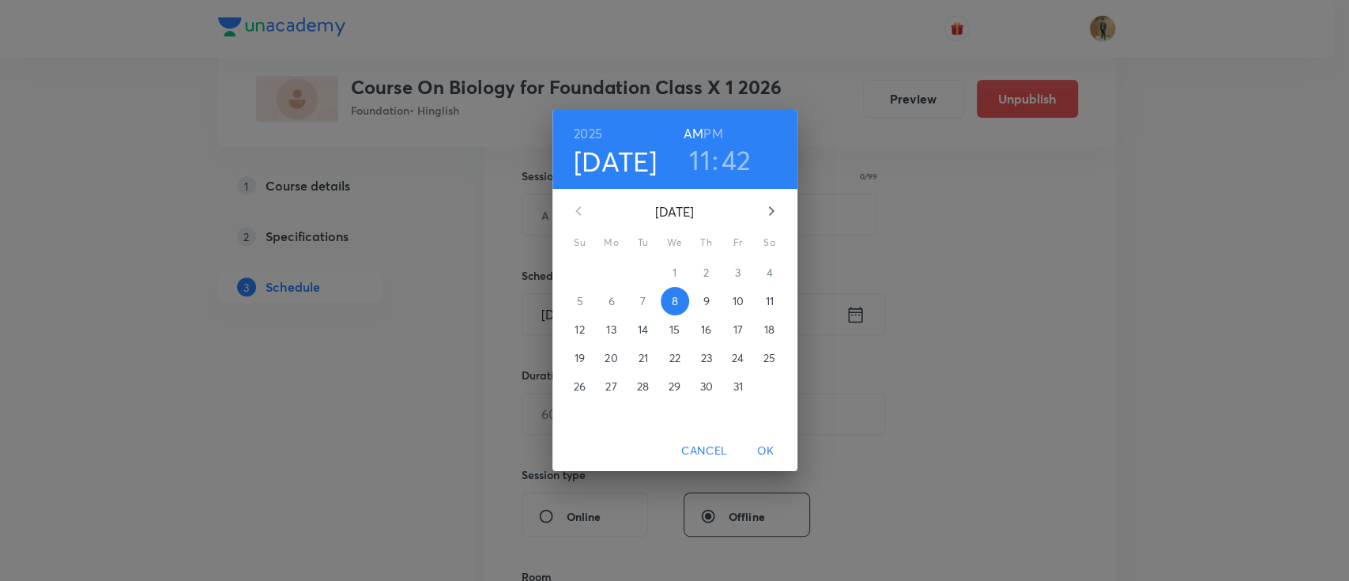
click at [1069, 298] on div "2025 Oct 8 11 : 42 AM PM October 2025 Su Mo Tu We Th Fr Sa 28 29 30 1 2 3 4 5 6…" at bounding box center [674, 290] width 1349 height 581
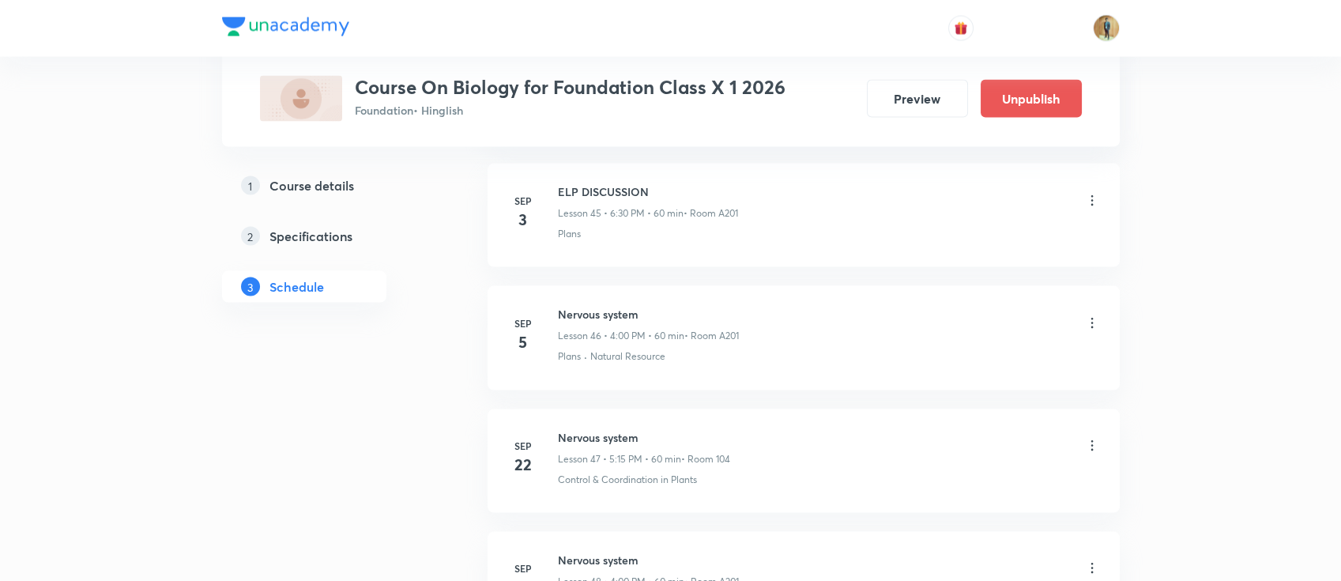
scroll to position [6681, 0]
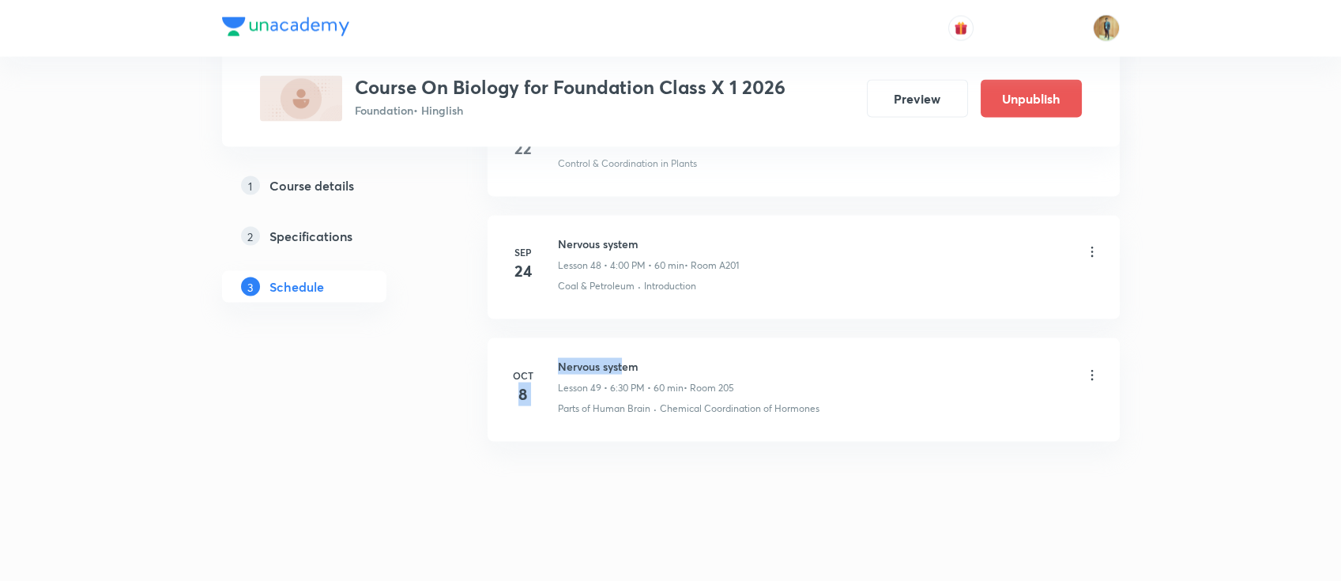
drag, startPoint x: 555, startPoint y: 358, endPoint x: 620, endPoint y: 358, distance: 65.6
click at [620, 358] on div "Oct 8 Nervous system Lesson 49 • 6:30 PM • 60 min • Room 205 Parts of Human Bra…" at bounding box center [803, 387] width 593 height 58
click at [651, 358] on h6 "Nervous system" at bounding box center [646, 366] width 176 height 17
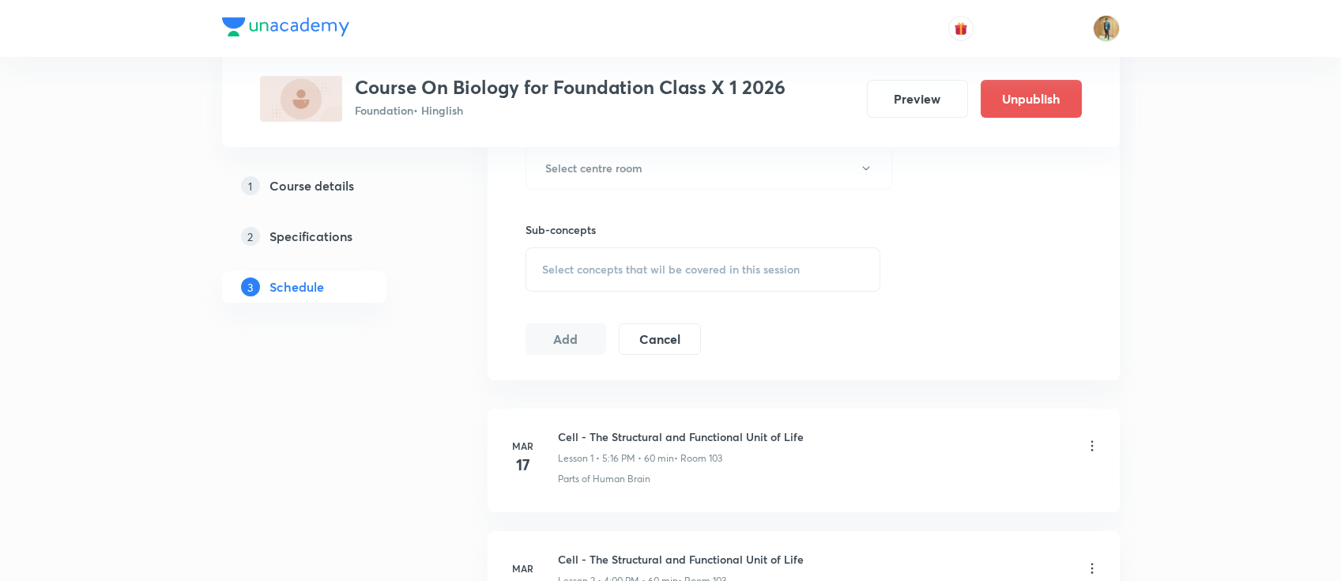
scroll to position [0, 0]
